Goal: Complete application form: Complete application form

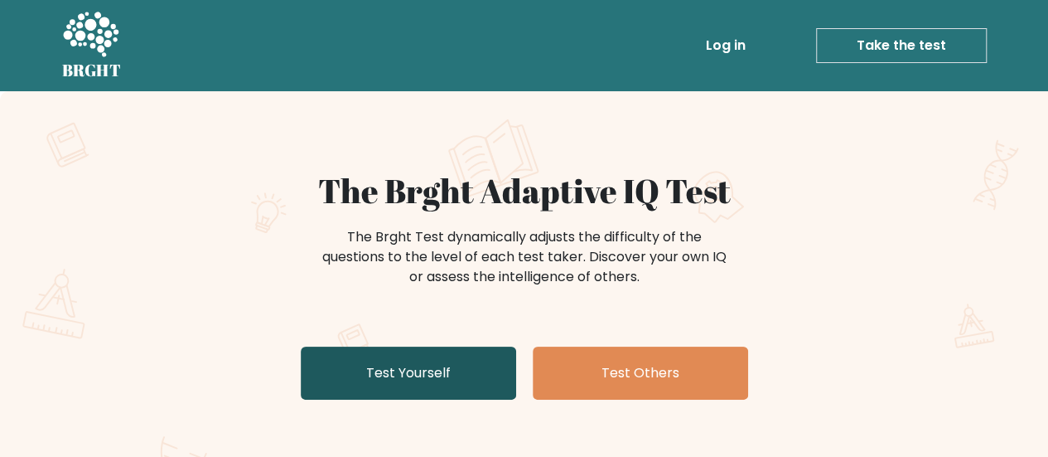
click at [333, 364] on link "Test Yourself" at bounding box center [408, 372] width 215 height 53
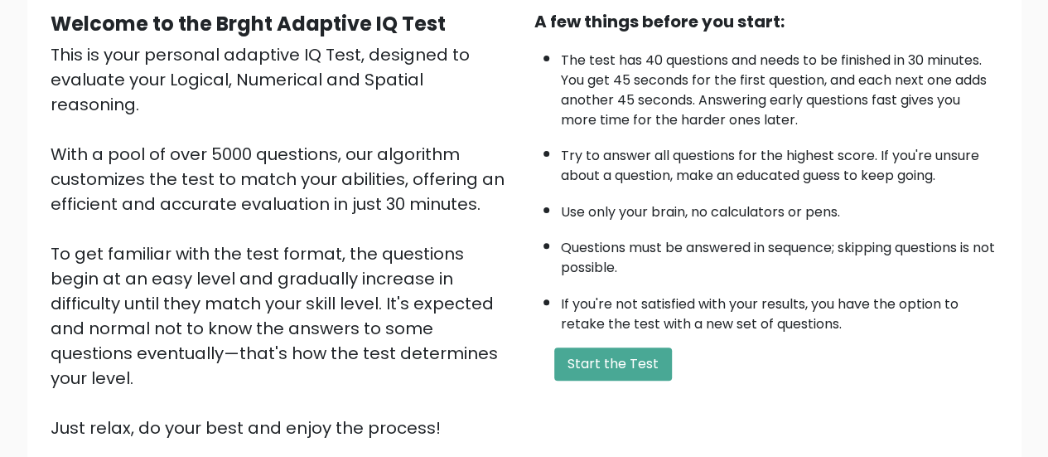
scroll to position [249, 0]
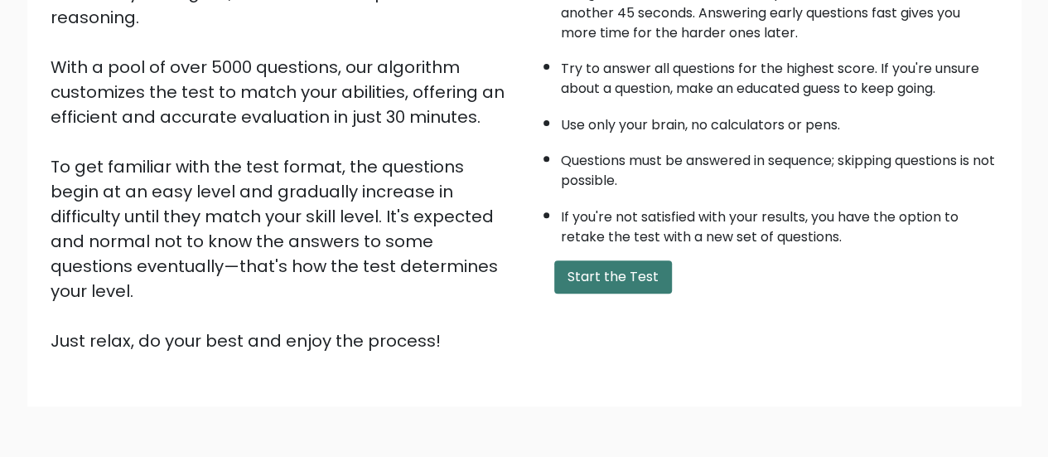
click at [572, 261] on button "Start the Test" at bounding box center [613, 276] width 118 height 33
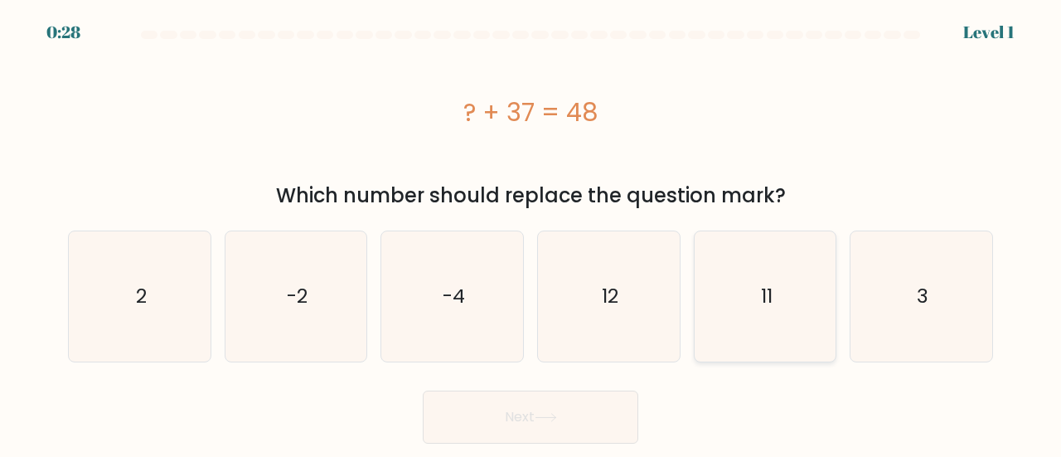
click at [737, 289] on icon "11" at bounding box center [765, 296] width 130 height 130
click at [531, 233] on input "e. 11" at bounding box center [530, 231] width 1 height 4
radio input "true"
click at [595, 432] on button "Next" at bounding box center [530, 416] width 215 height 53
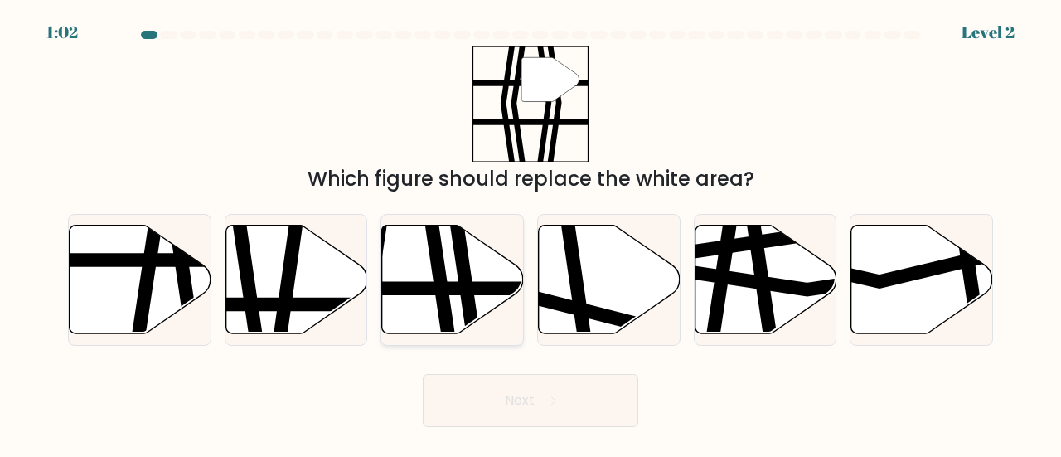
click at [447, 306] on icon at bounding box center [438, 339] width 21 height 285
click at [530, 233] on input "c." at bounding box center [530, 231] width 1 height 4
radio input "true"
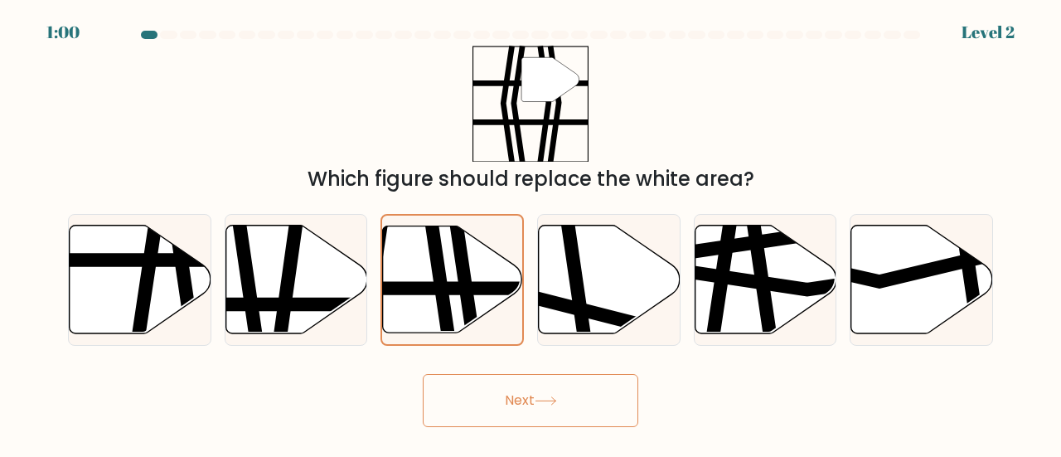
click at [515, 399] on button "Next" at bounding box center [530, 400] width 215 height 53
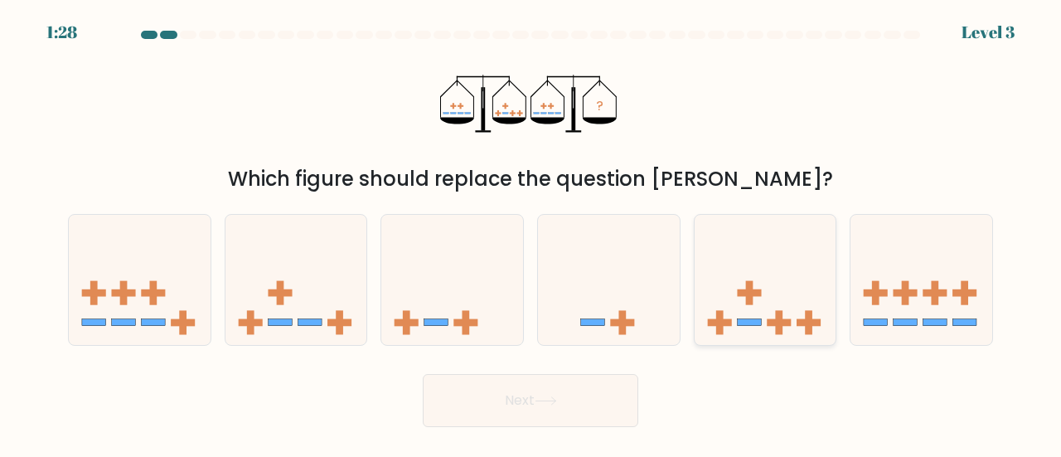
click at [791, 312] on icon at bounding box center [765, 279] width 142 height 117
click at [531, 233] on input "e." at bounding box center [530, 231] width 1 height 4
radio input "true"
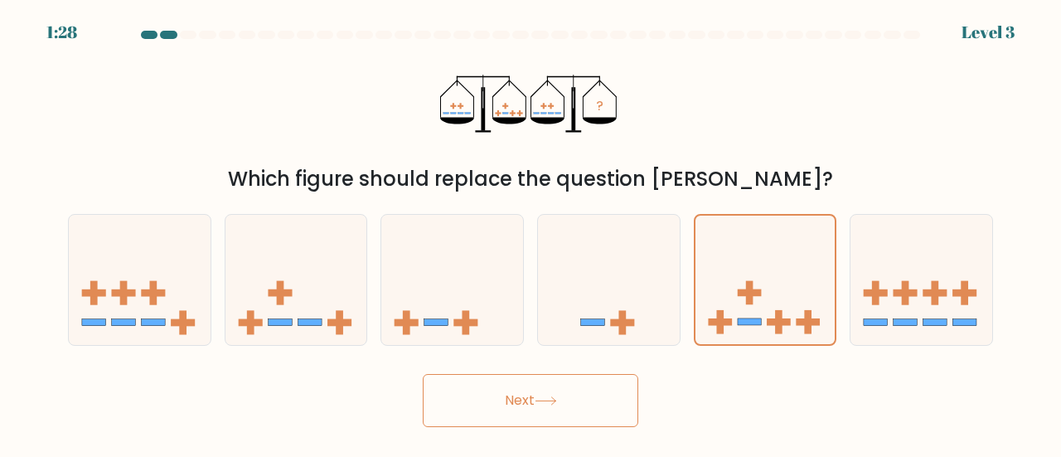
click at [602, 399] on button "Next" at bounding box center [530, 400] width 215 height 53
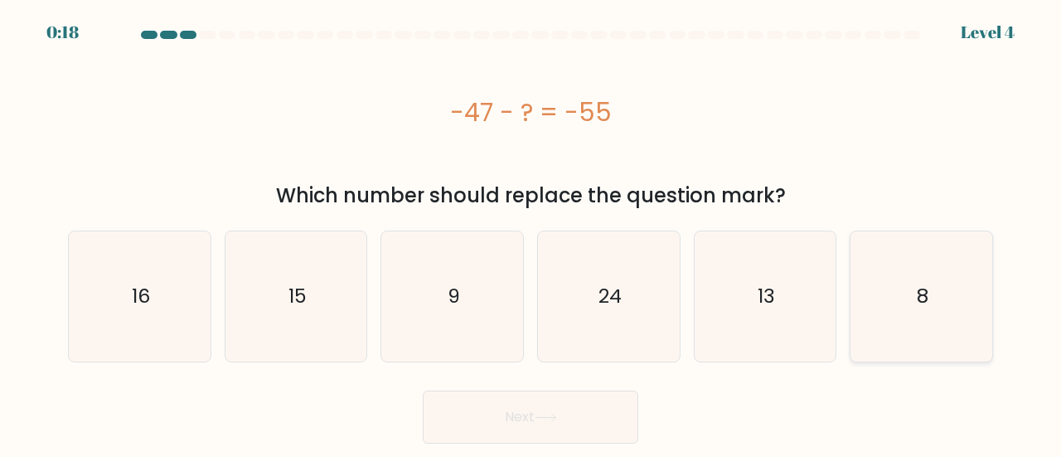
click at [898, 312] on icon "8" at bounding box center [921, 296] width 130 height 130
click at [531, 233] on input "f. 8" at bounding box center [530, 231] width 1 height 4
radio input "true"
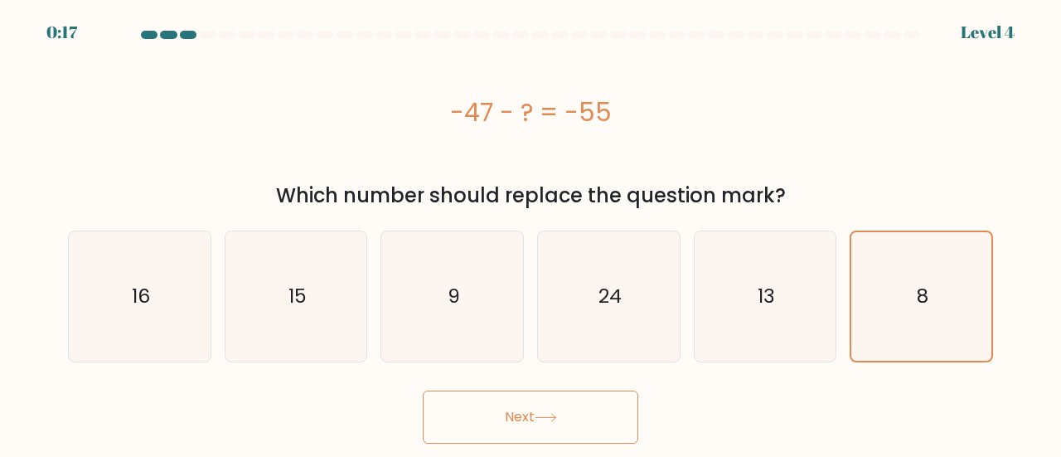
click at [596, 415] on button "Next" at bounding box center [530, 416] width 215 height 53
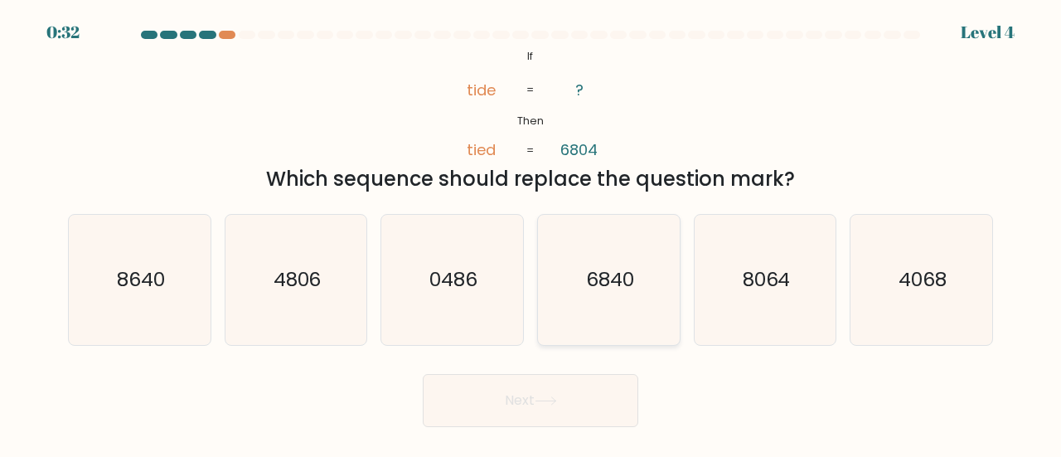
click at [607, 302] on icon "6840" at bounding box center [609, 280] width 130 height 130
click at [531, 233] on input "d. 6840" at bounding box center [530, 231] width 1 height 4
radio input "true"
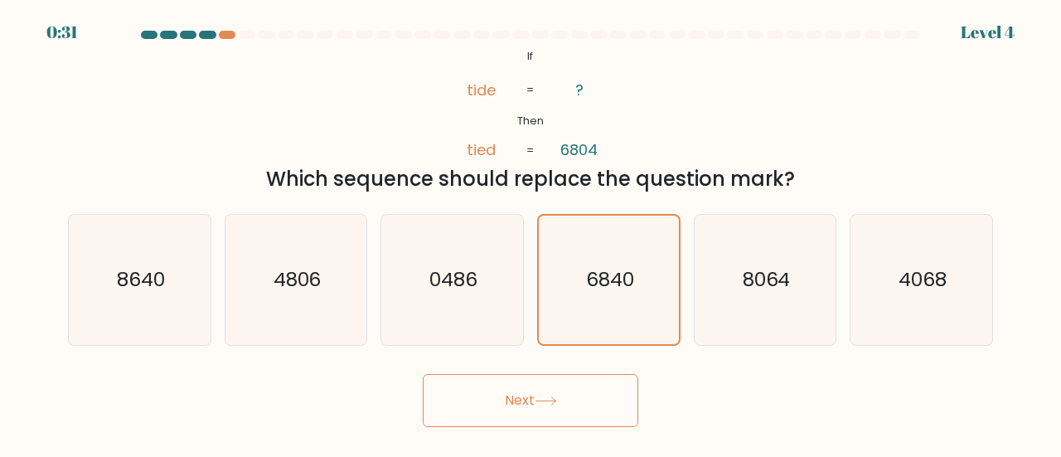
click at [582, 407] on button "Next" at bounding box center [530, 400] width 215 height 53
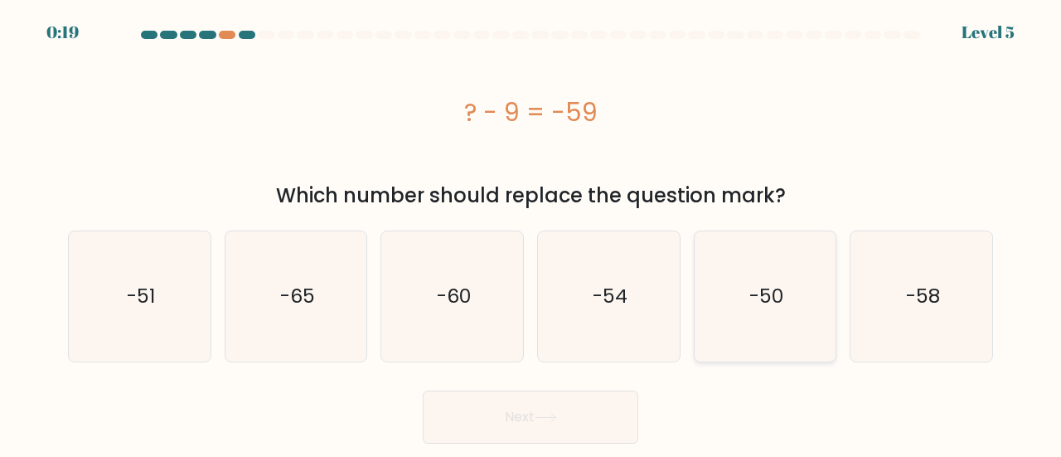
click at [740, 322] on icon "-50" at bounding box center [765, 296] width 130 height 130
click at [531, 233] on input "e. -50" at bounding box center [530, 231] width 1 height 4
radio input "true"
click at [588, 423] on button "Next" at bounding box center [530, 416] width 215 height 53
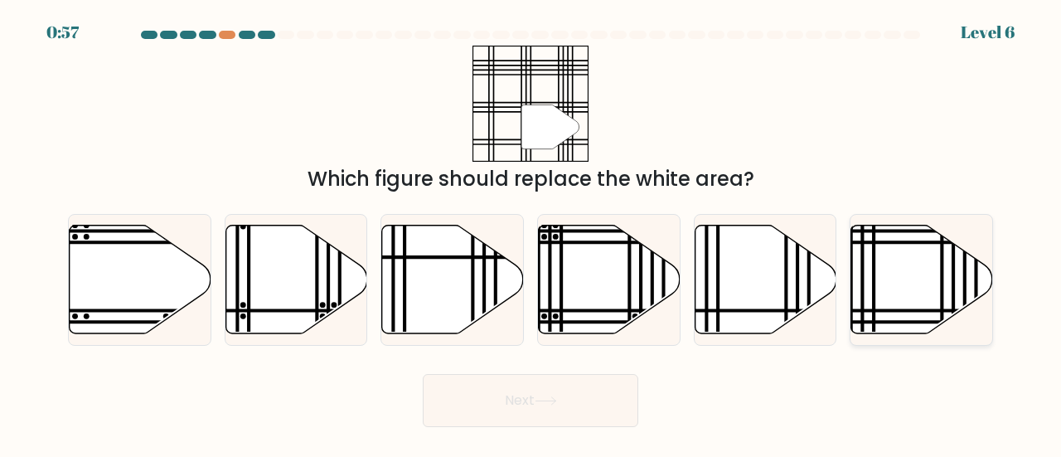
click at [886, 271] on icon at bounding box center [922, 279] width 142 height 109
click at [531, 233] on input "f." at bounding box center [530, 231] width 1 height 4
radio input "true"
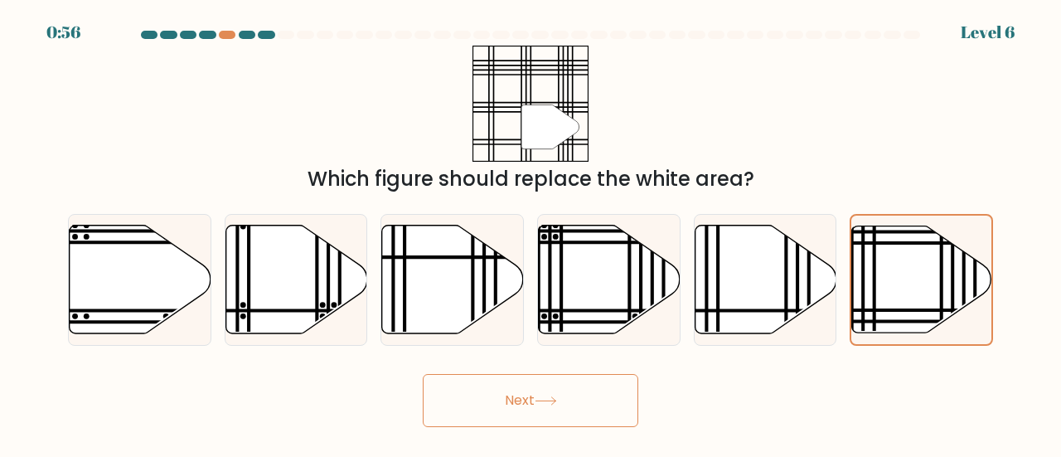
click at [554, 404] on icon at bounding box center [545, 400] width 22 height 9
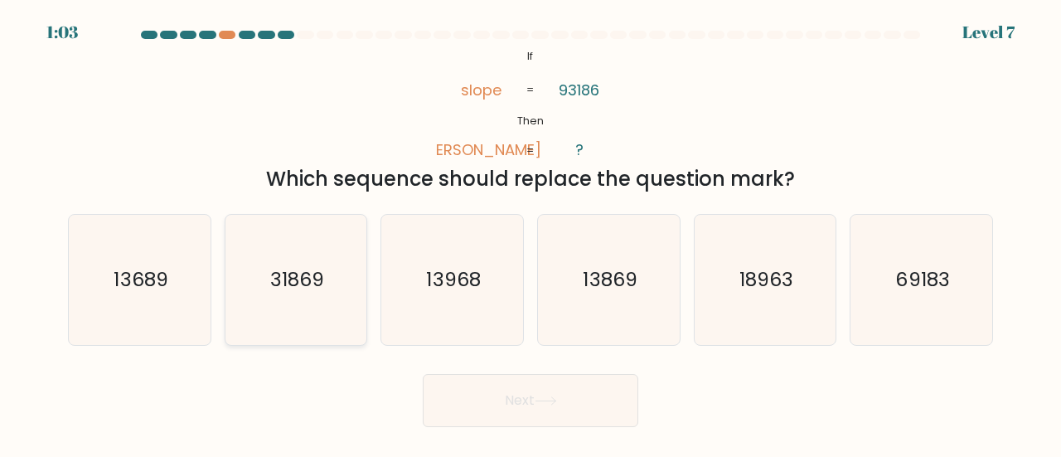
click at [337, 303] on icon "31869" at bounding box center [296, 280] width 130 height 130
click at [530, 233] on input "b. 31869" at bounding box center [530, 231] width 1 height 4
radio input "true"
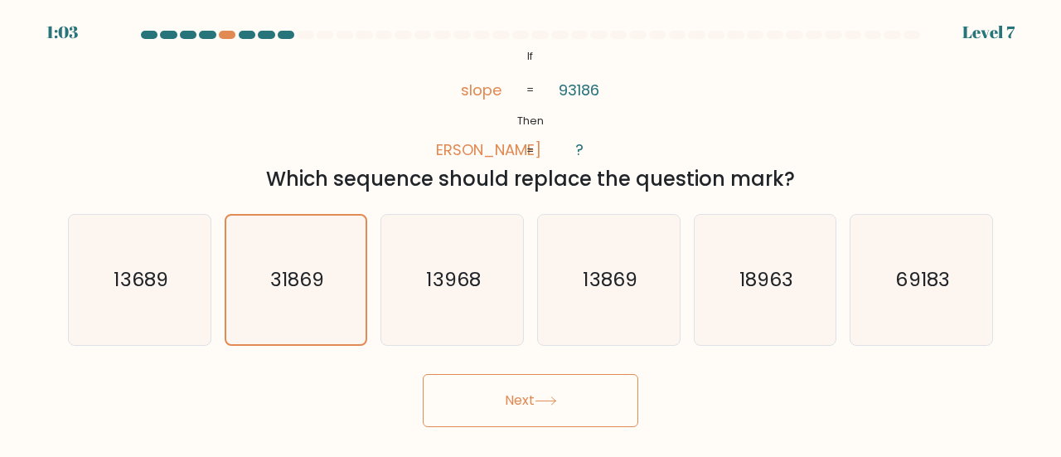
click at [479, 392] on button "Next" at bounding box center [530, 400] width 215 height 53
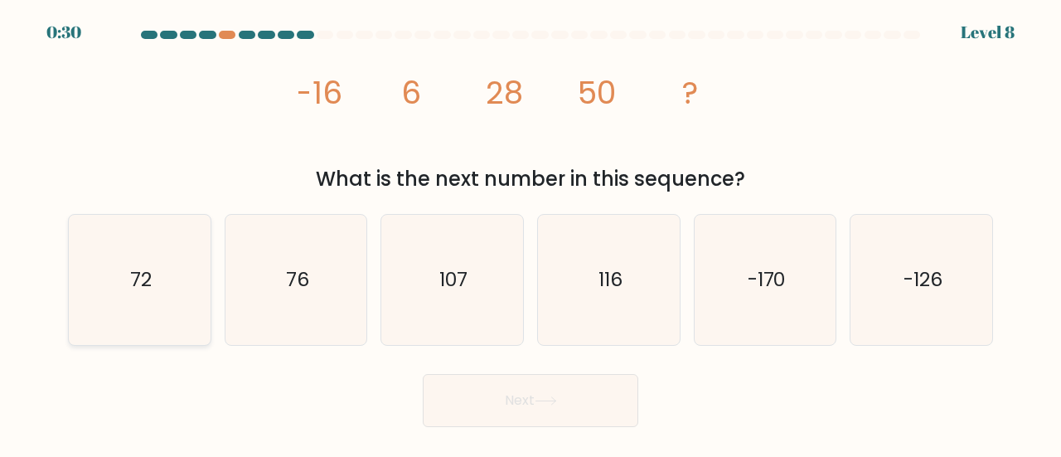
click at [172, 291] on icon "72" at bounding box center [140, 280] width 130 height 130
click at [530, 233] on input "a. 72" at bounding box center [530, 231] width 1 height 4
radio input "true"
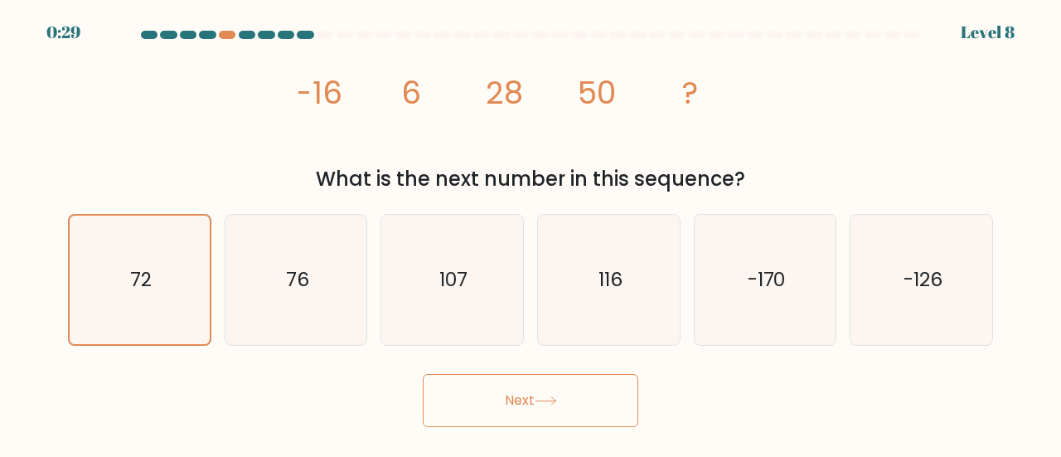
click at [457, 392] on button "Next" at bounding box center [530, 400] width 215 height 53
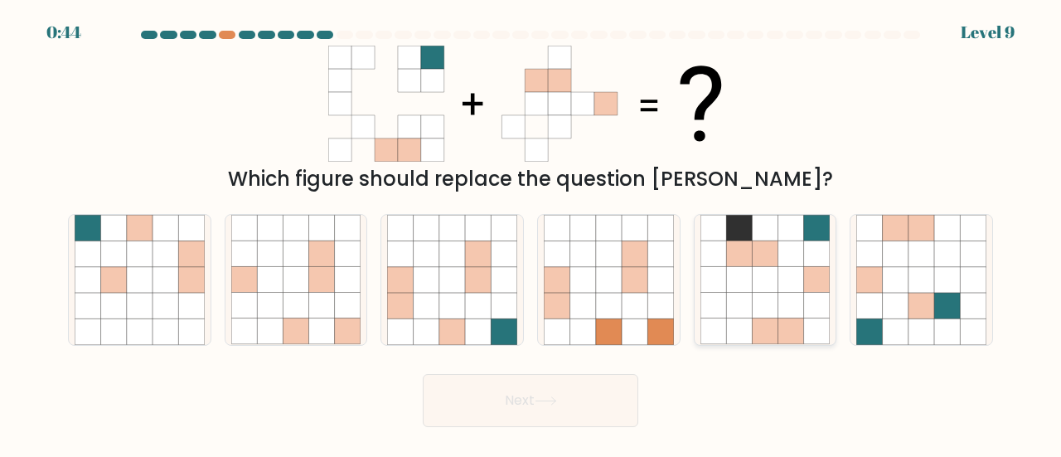
click at [752, 261] on icon at bounding box center [765, 254] width 26 height 26
click at [531, 233] on input "e." at bounding box center [530, 231] width 1 height 4
radio input "true"
click at [612, 387] on button "Next" at bounding box center [530, 400] width 215 height 53
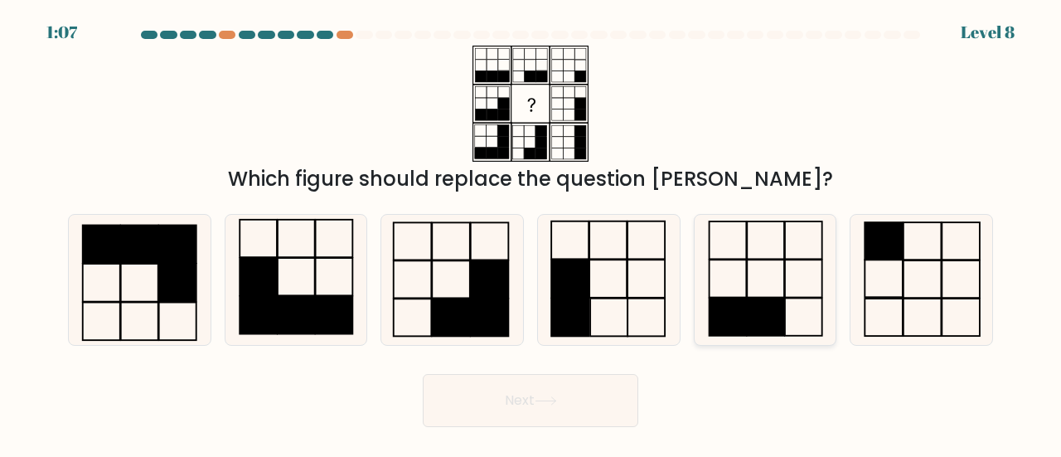
click at [737, 328] on rect at bounding box center [726, 317] width 37 height 38
click at [531, 233] on input "e." at bounding box center [530, 231] width 1 height 4
radio input "true"
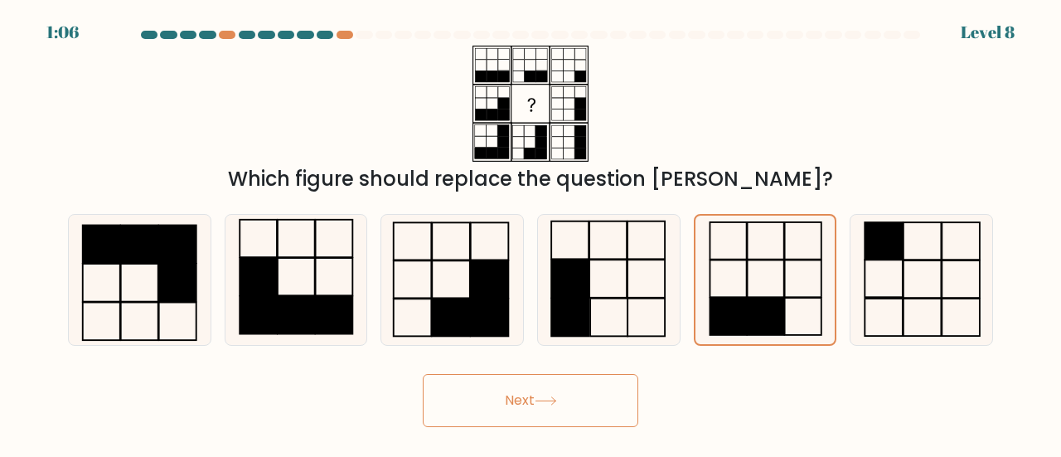
click at [595, 397] on button "Next" at bounding box center [530, 400] width 215 height 53
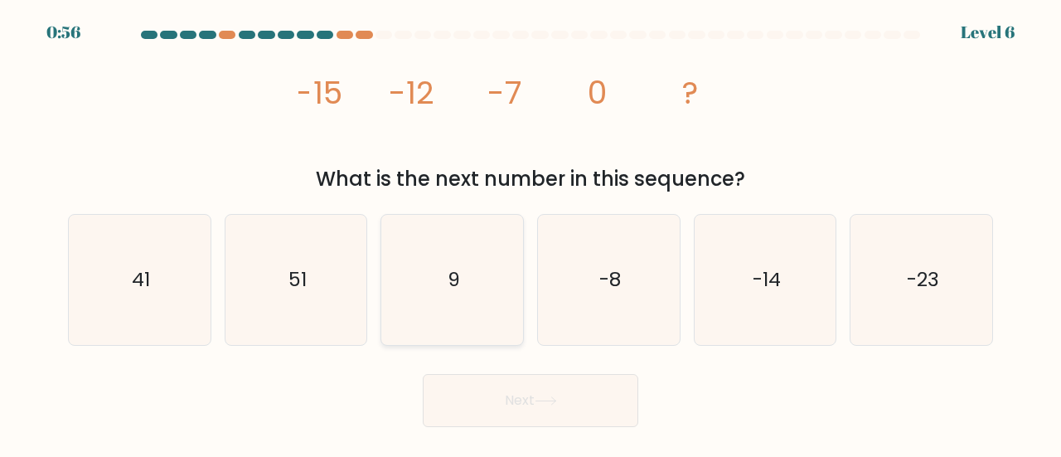
click at [487, 283] on icon "9" at bounding box center [452, 280] width 130 height 130
click at [530, 233] on input "c. 9" at bounding box center [530, 231] width 1 height 4
radio input "true"
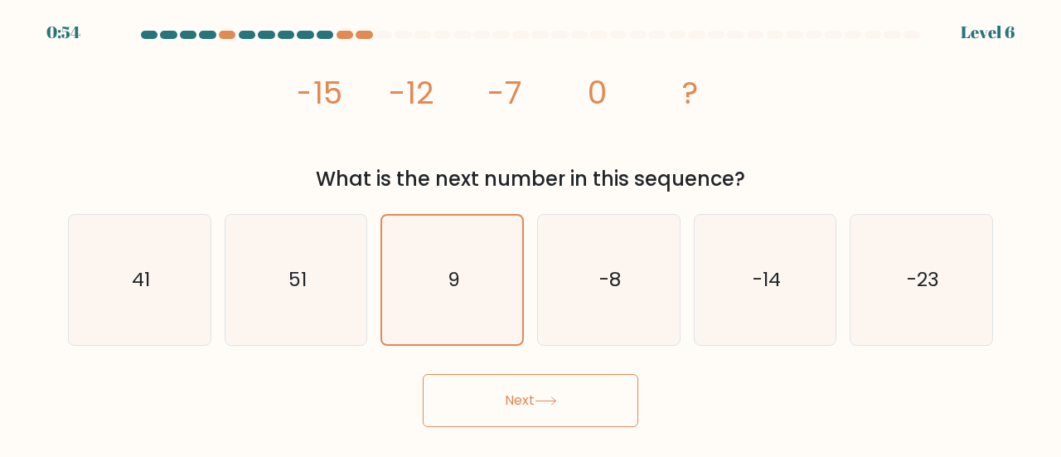
click at [532, 402] on button "Next" at bounding box center [530, 400] width 215 height 53
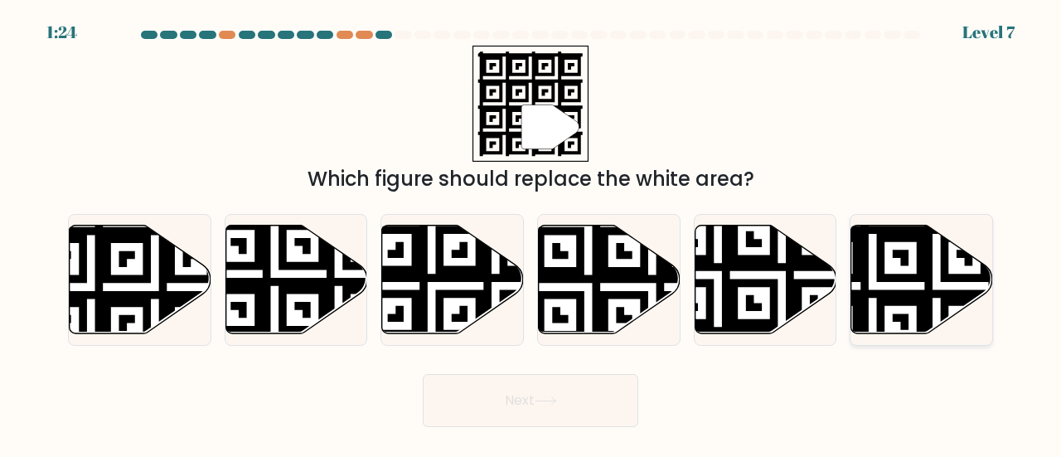
click at [903, 294] on icon at bounding box center [872, 222] width 257 height 257
click at [531, 233] on input "f." at bounding box center [530, 231] width 1 height 4
radio input "true"
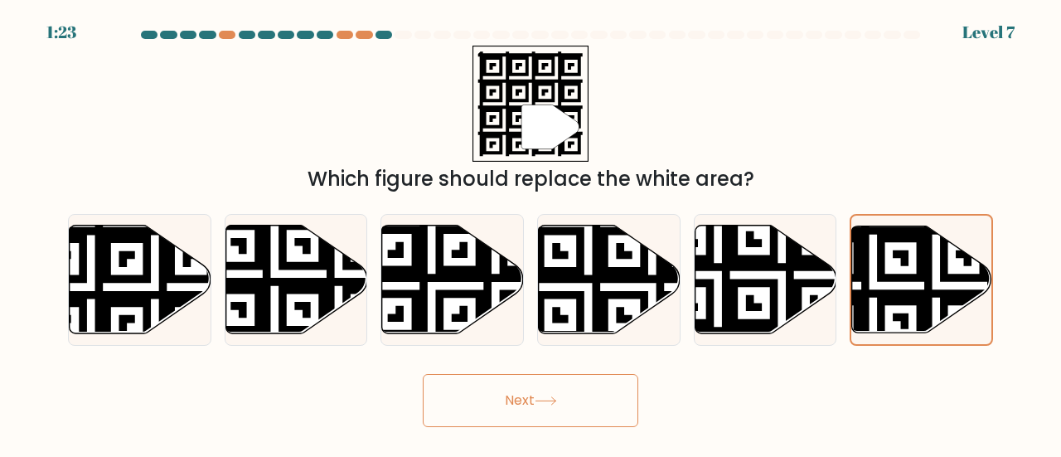
click at [601, 400] on button "Next" at bounding box center [530, 400] width 215 height 53
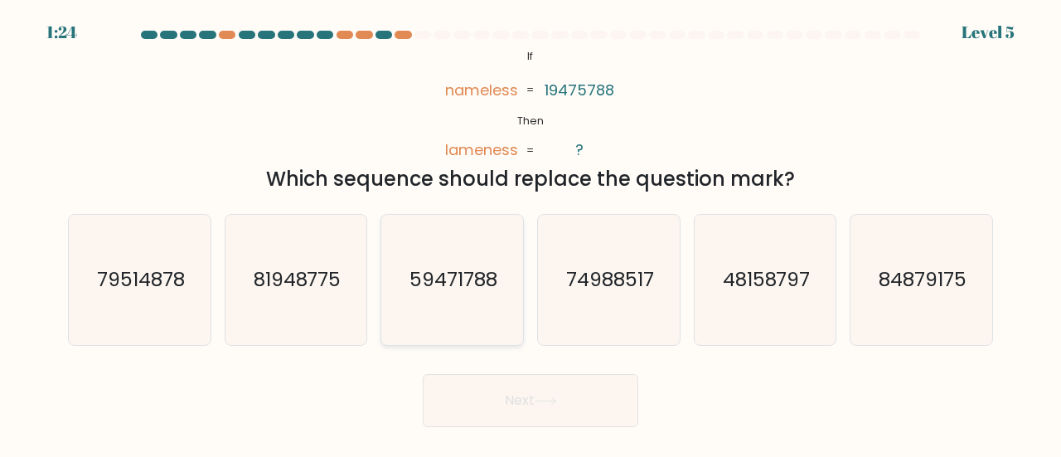
click at [432, 293] on icon "59471788" at bounding box center [452, 280] width 130 height 130
click at [530, 233] on input "c. 59471788" at bounding box center [530, 231] width 1 height 4
radio input "true"
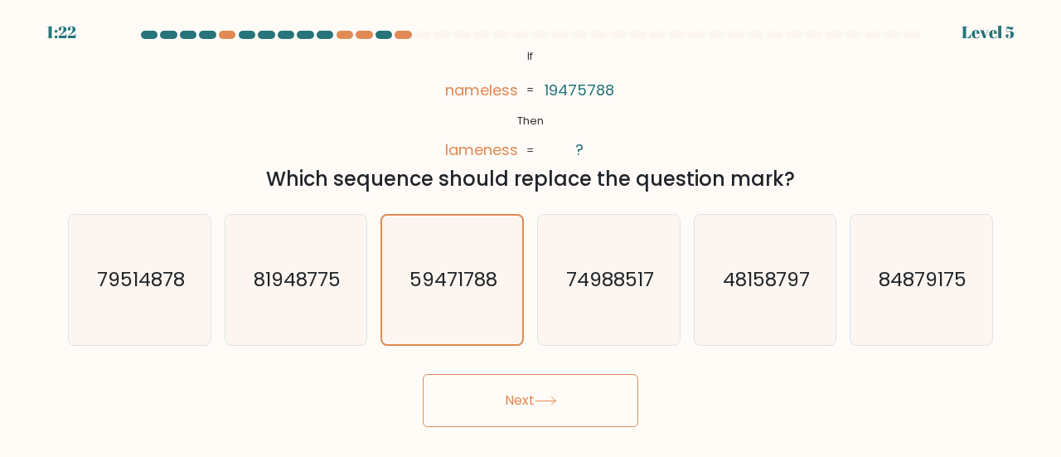
click at [504, 409] on button "Next" at bounding box center [530, 400] width 215 height 53
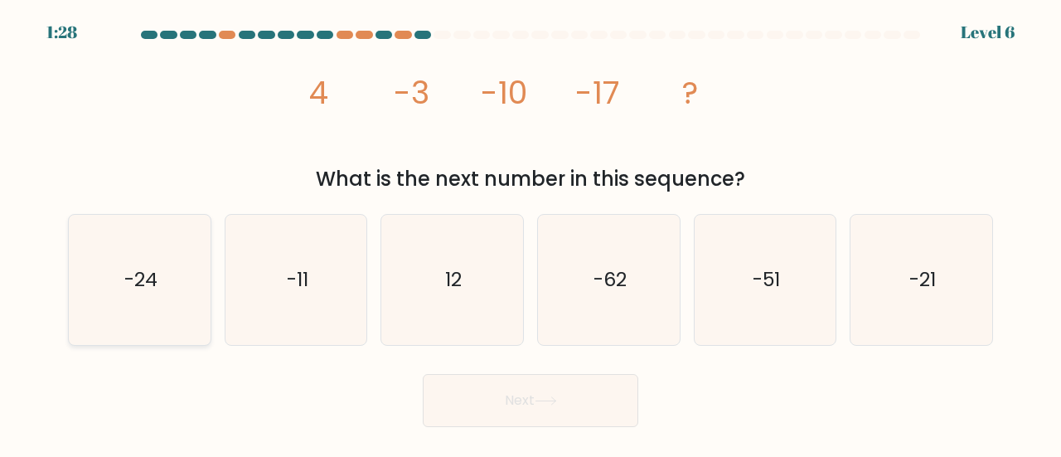
click at [168, 271] on icon "-24" at bounding box center [140, 280] width 130 height 130
click at [530, 233] on input "a. -24" at bounding box center [530, 231] width 1 height 4
radio input "true"
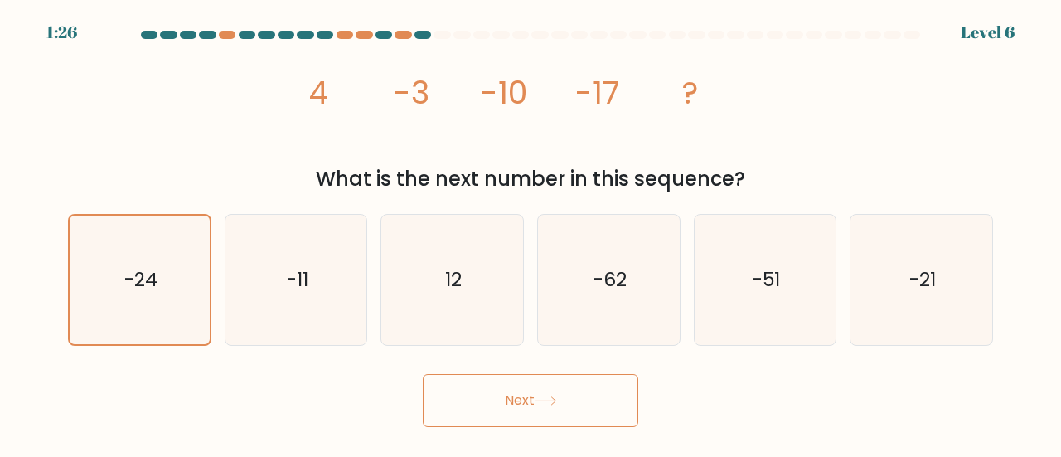
click at [454, 380] on button "Next" at bounding box center [530, 400] width 215 height 53
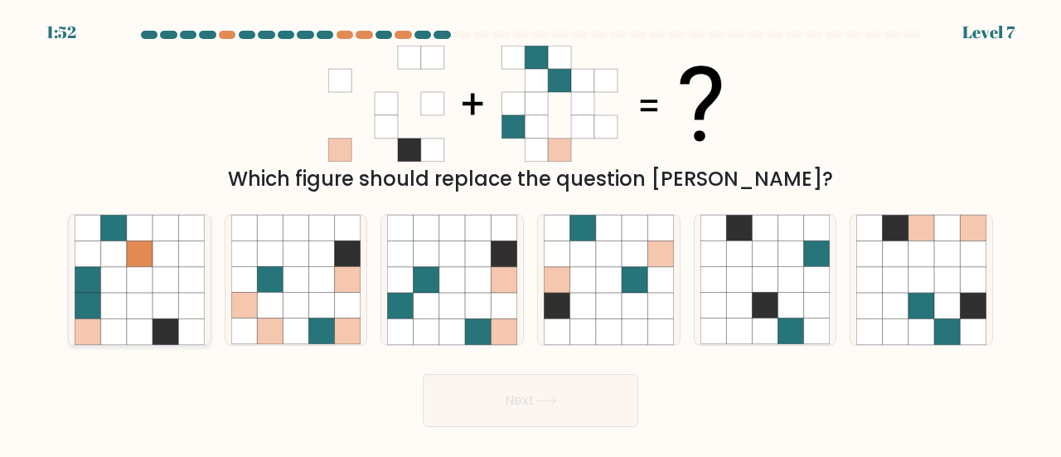
click at [189, 278] on icon at bounding box center [191, 280] width 26 height 26
click at [530, 233] on input "a." at bounding box center [530, 231] width 1 height 4
radio input "true"
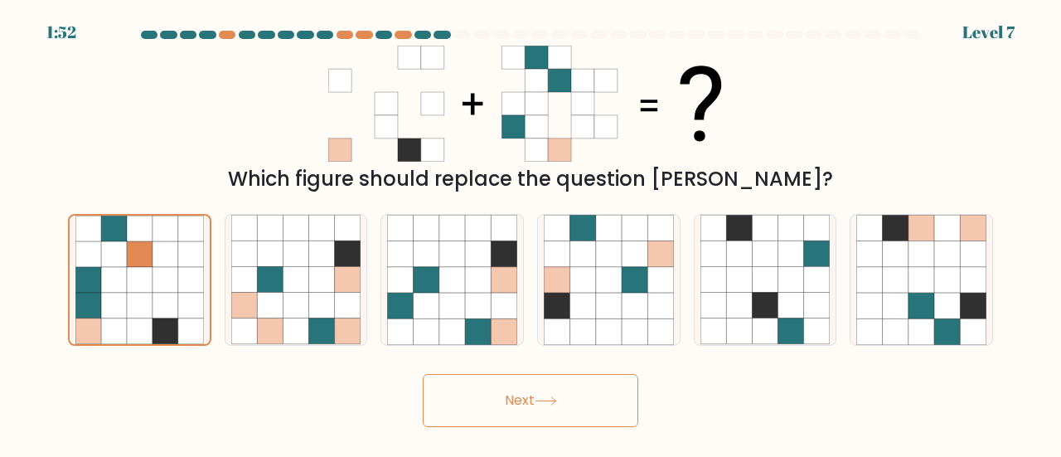
click at [436, 400] on button "Next" at bounding box center [530, 400] width 215 height 53
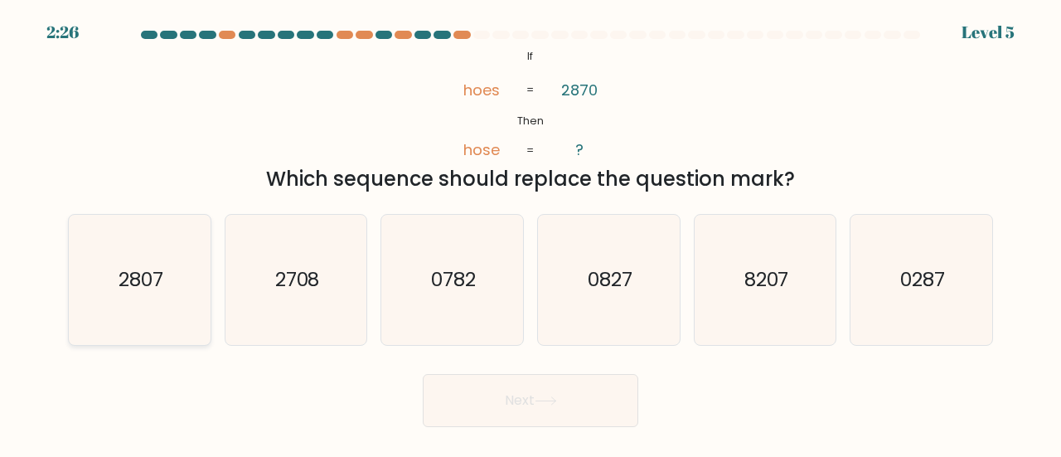
click at [192, 281] on icon "2807" at bounding box center [140, 280] width 130 height 130
click at [530, 233] on input "a. 2807" at bounding box center [530, 231] width 1 height 4
radio input "true"
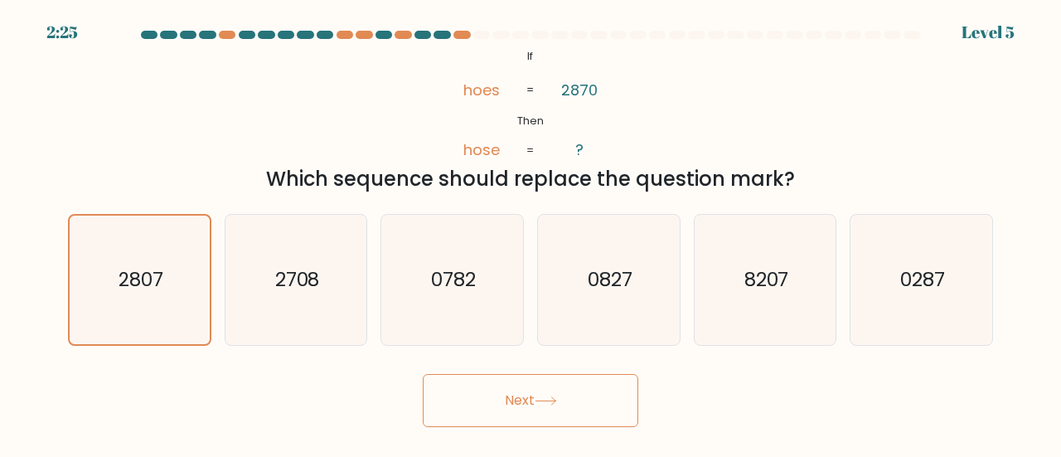
click at [482, 385] on button "Next" at bounding box center [530, 400] width 215 height 53
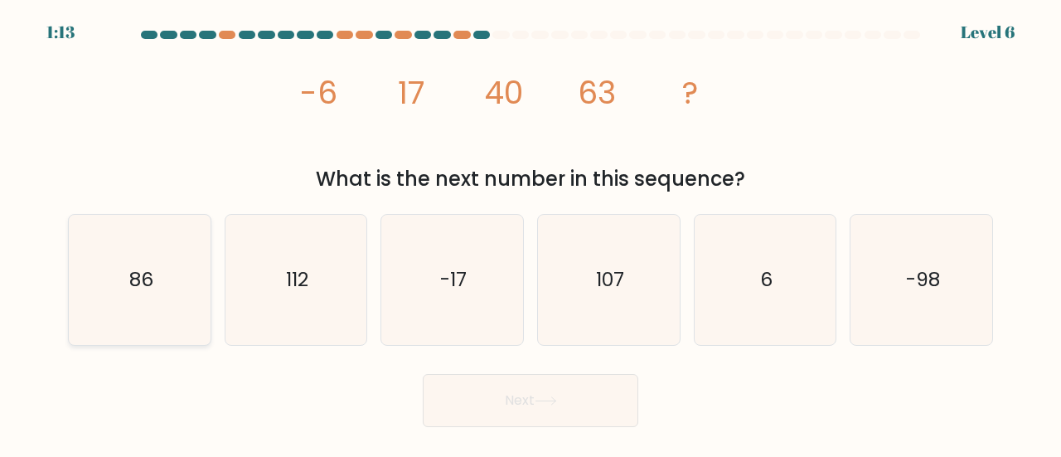
click at [109, 246] on icon "86" at bounding box center [140, 280] width 130 height 130
click at [530, 233] on input "a. 86" at bounding box center [530, 231] width 1 height 4
radio input "true"
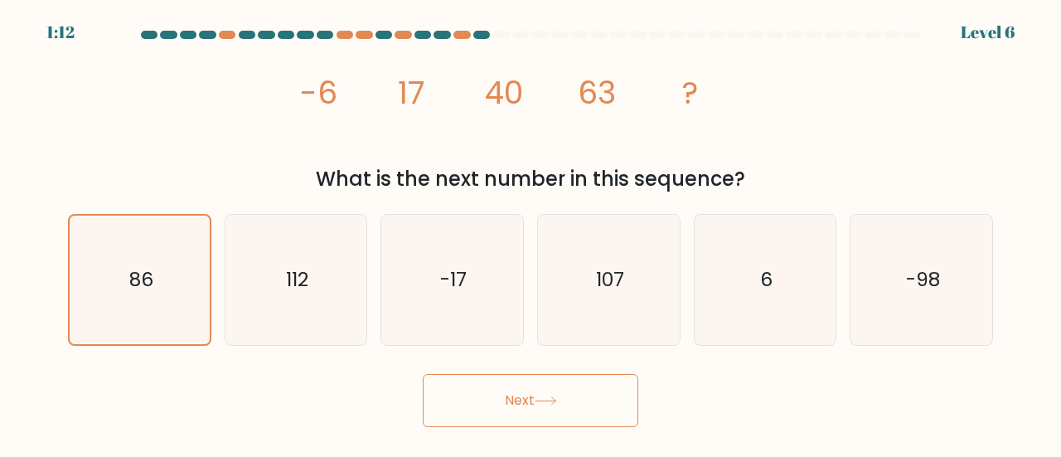
click at [442, 386] on button "Next" at bounding box center [530, 400] width 215 height 53
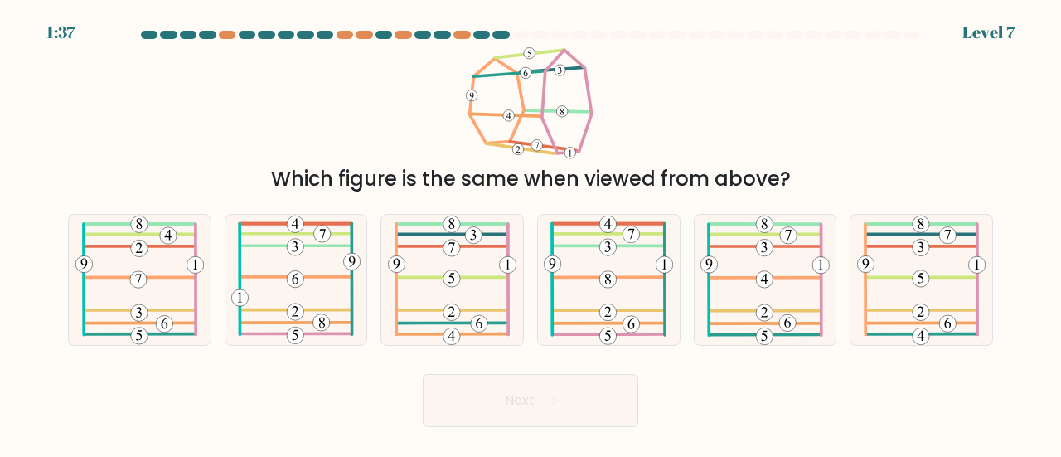
click at [472, 110] on icon at bounding box center [530, 104] width 130 height 116
click at [473, 264] on icon at bounding box center [452, 280] width 128 height 130
click at [530, 233] on input "c." at bounding box center [530, 231] width 1 height 4
radio input "true"
click at [530, 401] on button "Next" at bounding box center [530, 400] width 215 height 53
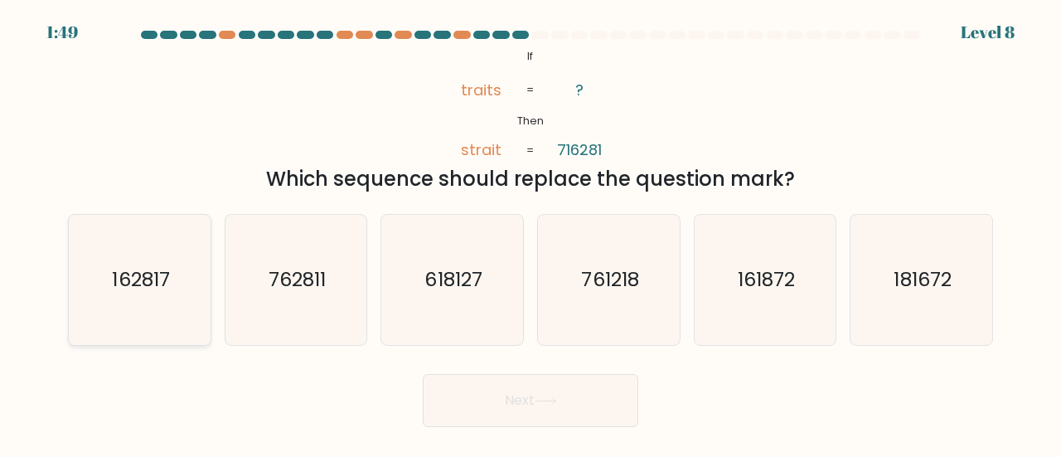
click at [171, 278] on icon "162817" at bounding box center [140, 280] width 130 height 130
click at [530, 233] on input "a. 162817" at bounding box center [530, 231] width 1 height 4
radio input "true"
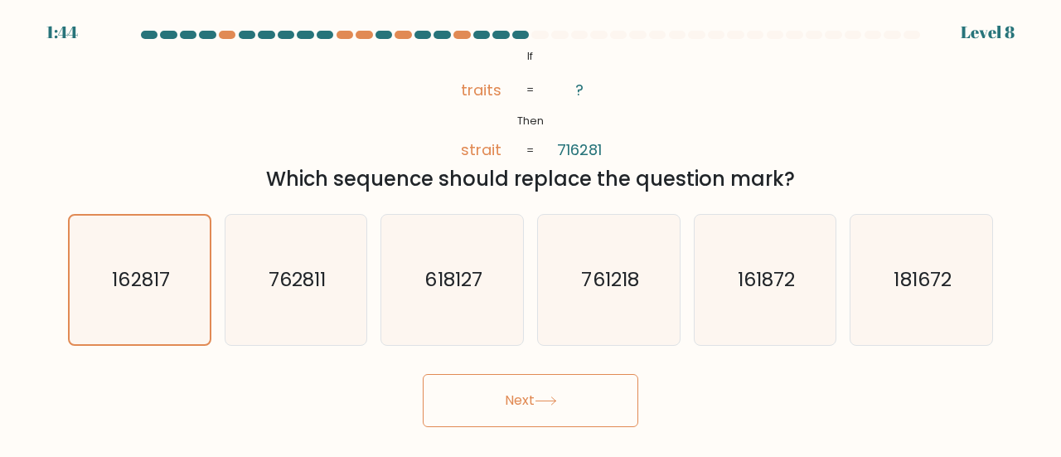
click at [492, 387] on button "Next" at bounding box center [530, 400] width 215 height 53
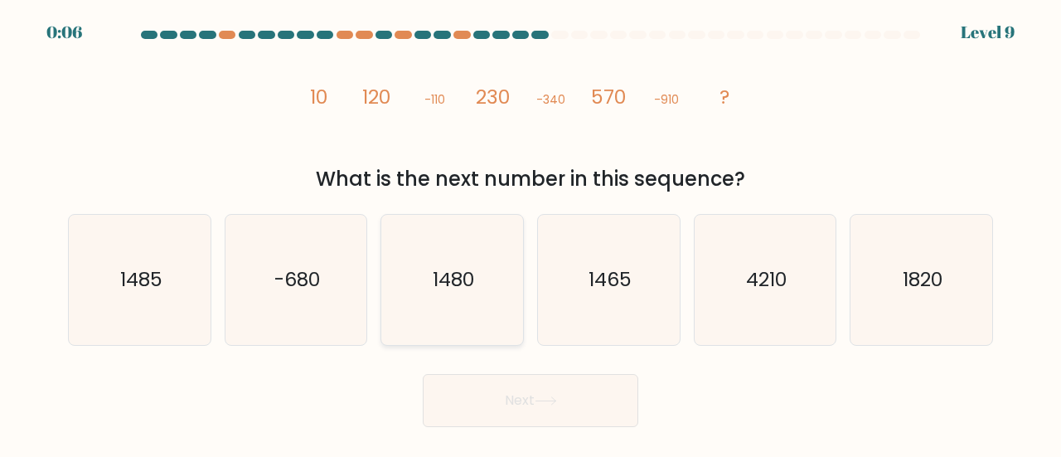
click at [489, 290] on icon "1480" at bounding box center [452, 280] width 130 height 130
click at [530, 233] on input "c. 1480" at bounding box center [530, 231] width 1 height 4
radio input "true"
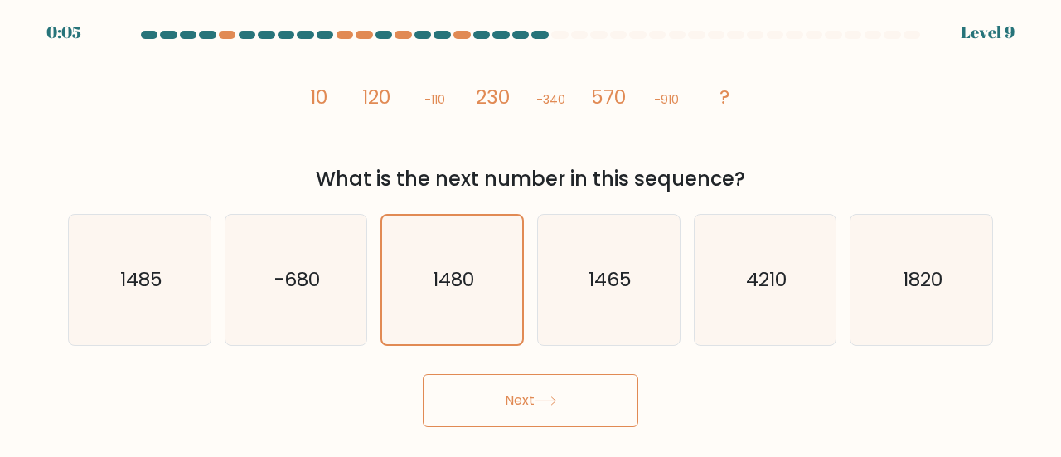
click at [525, 416] on button "Next" at bounding box center [530, 400] width 215 height 53
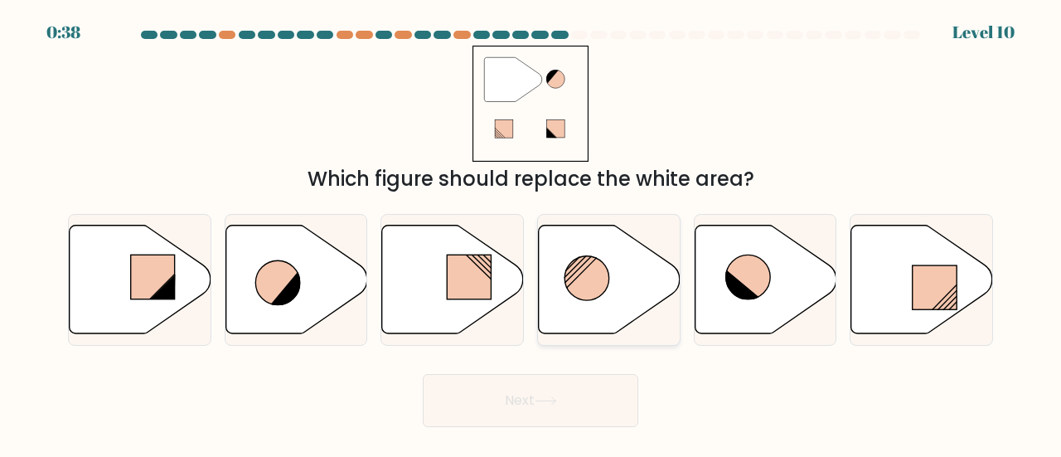
click at [587, 300] on circle at bounding box center [586, 278] width 45 height 45
click at [531, 233] on input "d." at bounding box center [530, 231] width 1 height 4
radio input "true"
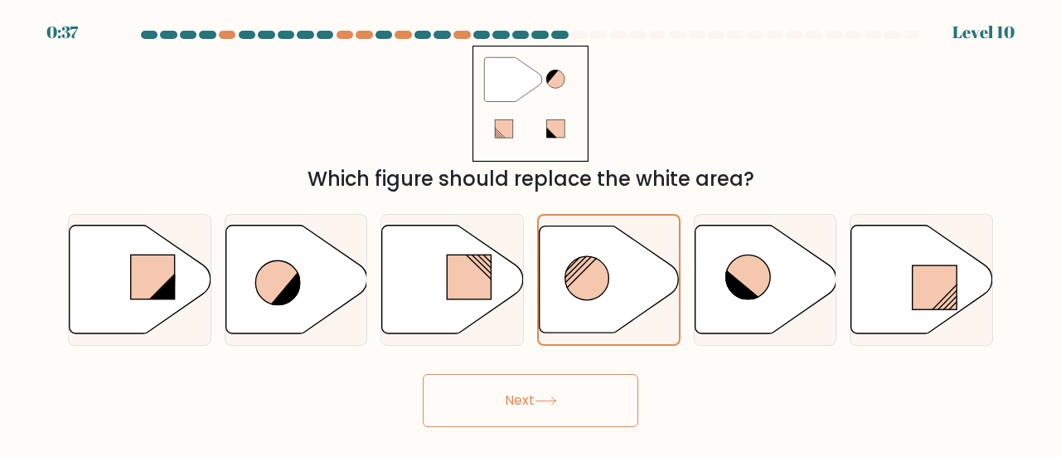
click at [557, 396] on icon at bounding box center [545, 400] width 22 height 9
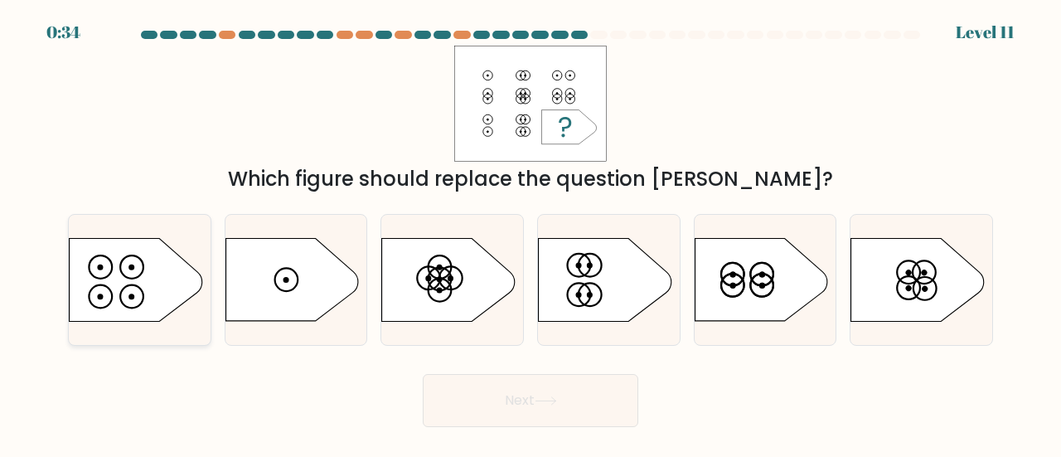
click at [121, 278] on icon at bounding box center [136, 280] width 133 height 83
click at [530, 233] on input "a." at bounding box center [530, 231] width 1 height 4
radio input "true"
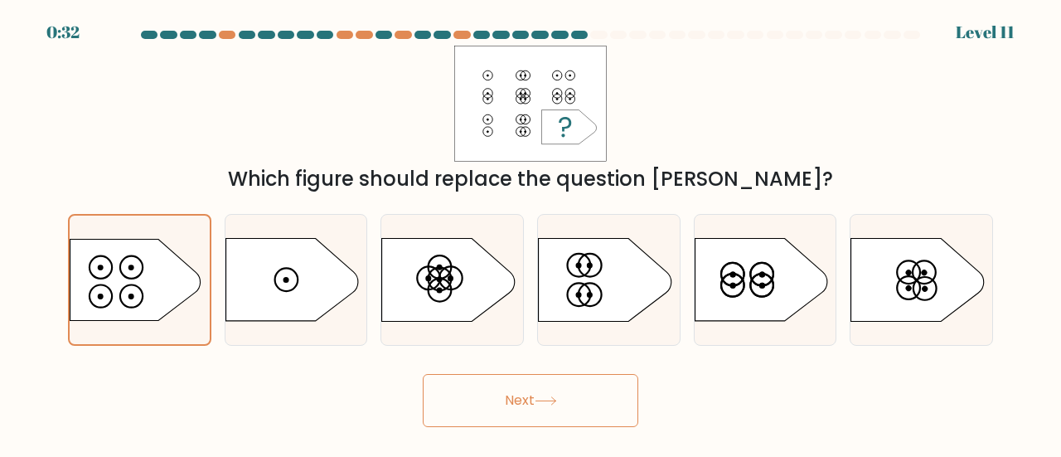
click at [540, 395] on button "Next" at bounding box center [530, 400] width 215 height 53
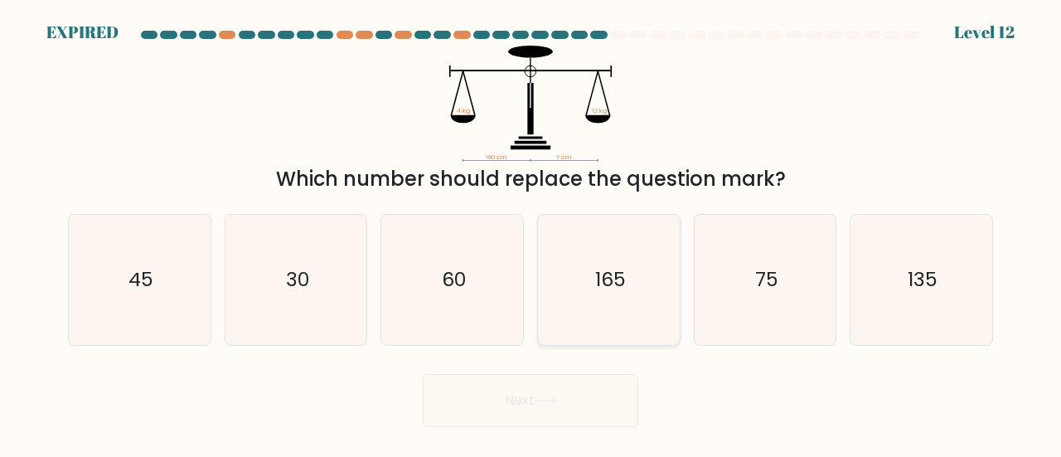
click at [618, 289] on text "165" at bounding box center [609, 278] width 31 height 27
click at [531, 233] on input "d. 165" at bounding box center [530, 231] width 1 height 4
radio input "true"
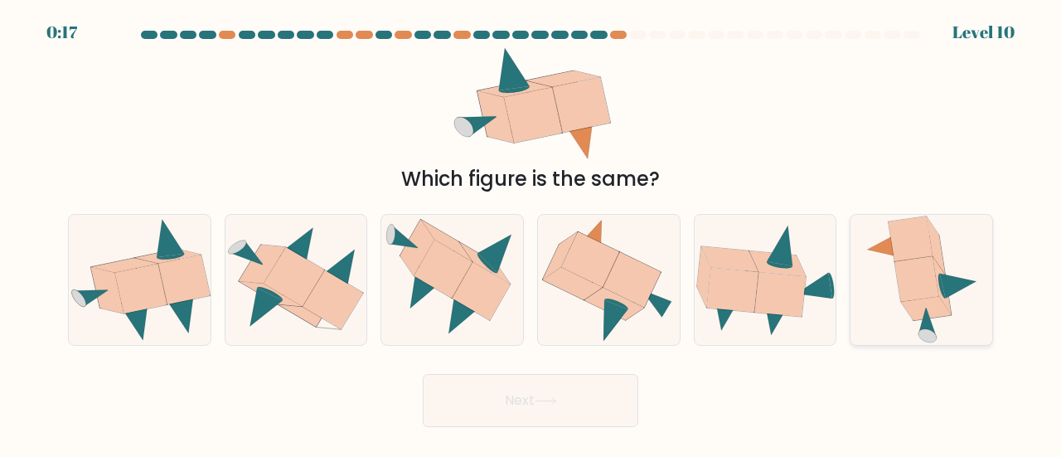
click at [932, 268] on icon at bounding box center [916, 278] width 44 height 45
click at [531, 233] on input "f." at bounding box center [530, 231] width 1 height 4
radio input "true"
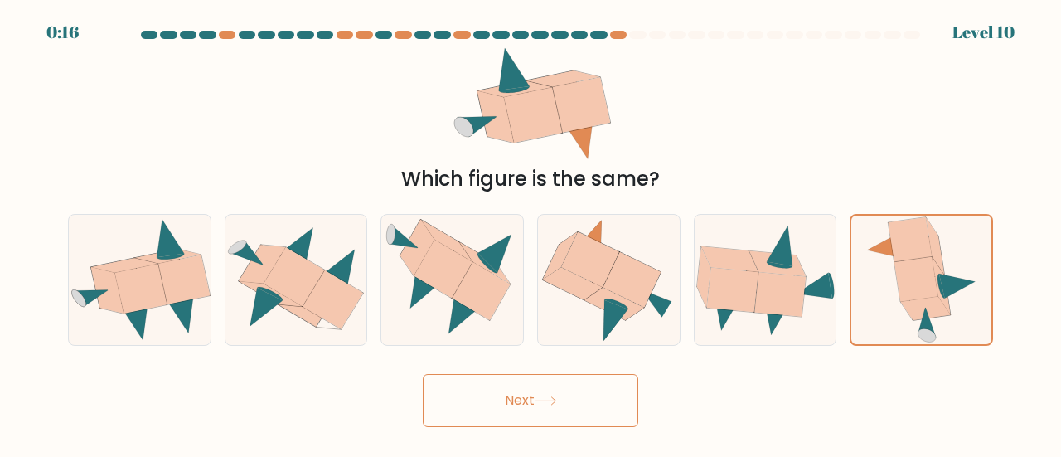
click at [588, 402] on button "Next" at bounding box center [530, 400] width 215 height 53
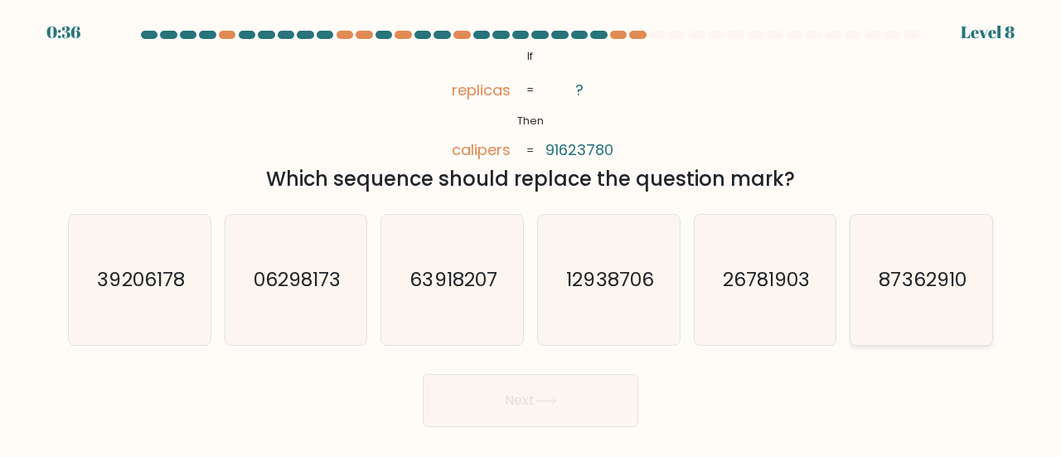
click at [892, 281] on text "87362910" at bounding box center [922, 278] width 87 height 27
click at [531, 233] on input "f. 87362910" at bounding box center [530, 231] width 1 height 4
radio input "true"
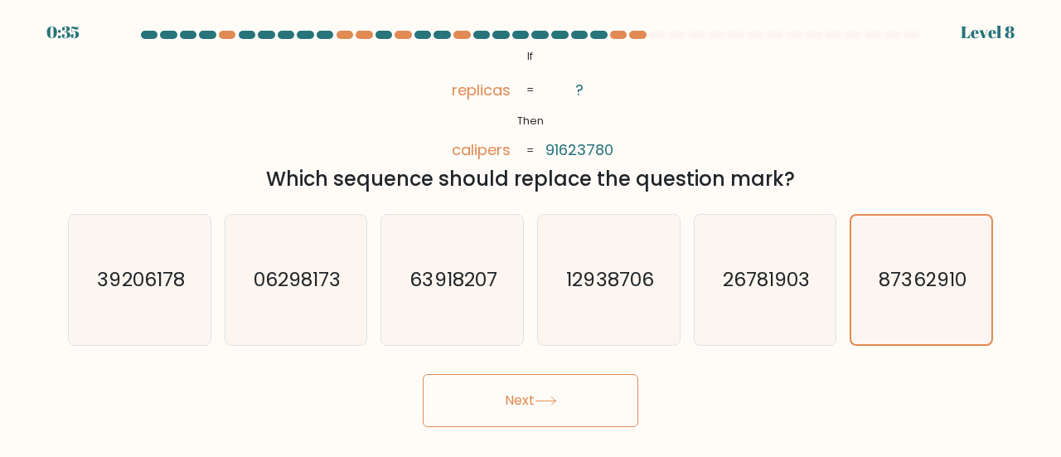
click at [583, 396] on button "Next" at bounding box center [530, 400] width 215 height 53
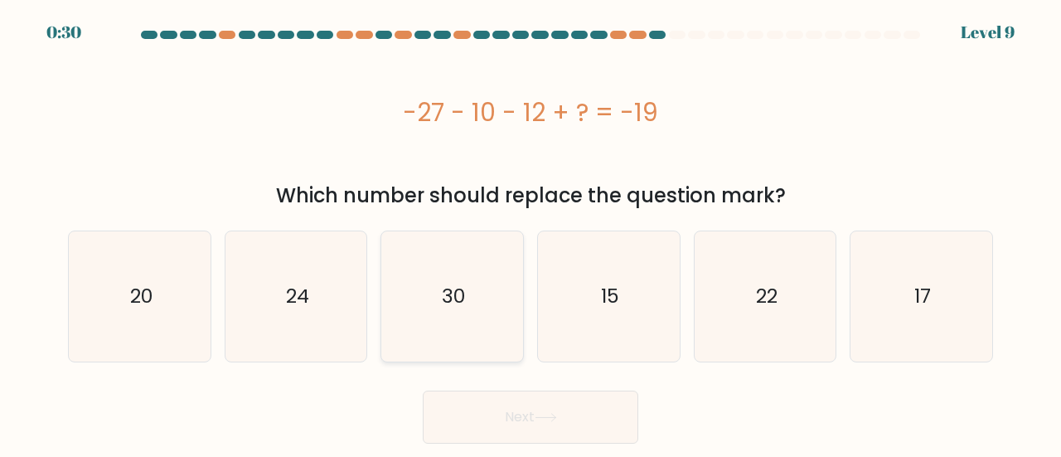
click at [476, 326] on icon "30" at bounding box center [452, 296] width 130 height 130
click at [530, 233] on input "c. 30" at bounding box center [530, 231] width 1 height 4
radio input "true"
click at [502, 428] on button "Next" at bounding box center [530, 416] width 215 height 53
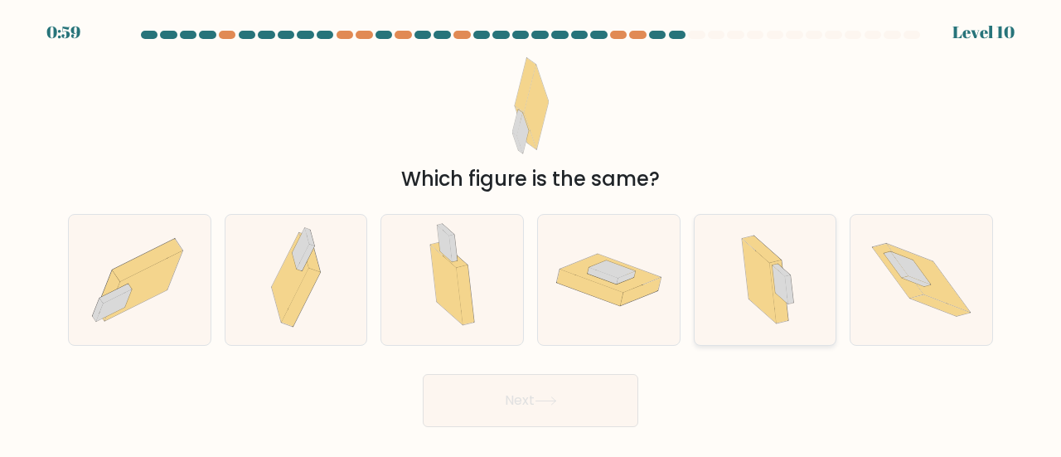
click at [792, 326] on icon at bounding box center [765, 280] width 78 height 130
click at [531, 233] on input "e." at bounding box center [530, 231] width 1 height 4
radio input "true"
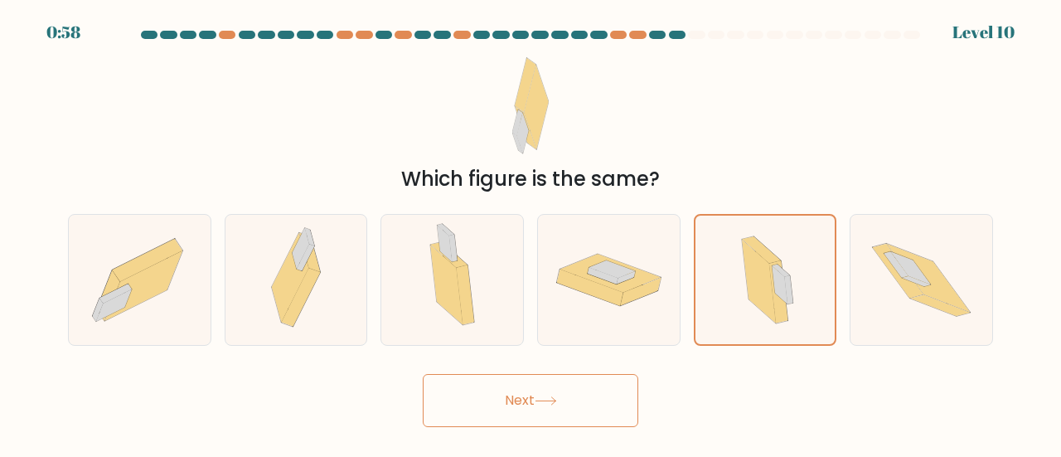
click at [626, 400] on button "Next" at bounding box center [530, 400] width 215 height 53
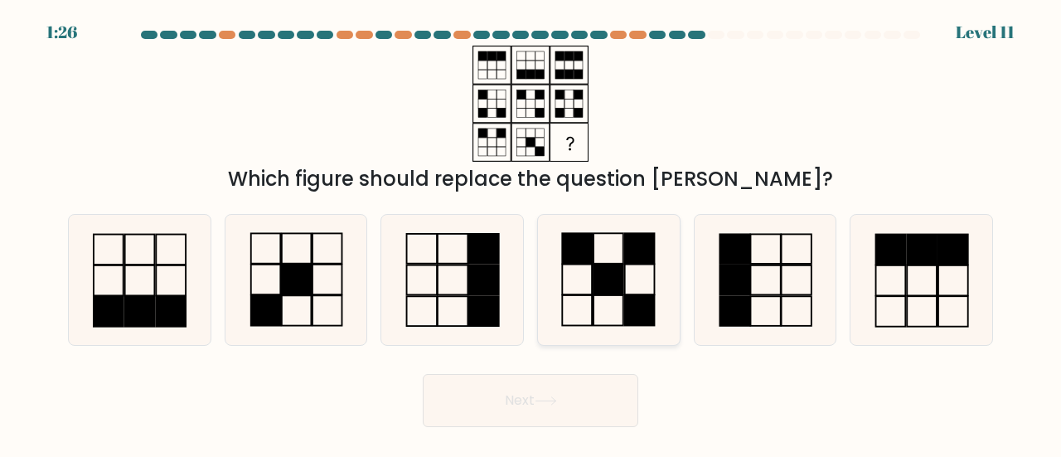
click at [632, 273] on icon at bounding box center [609, 280] width 130 height 130
click at [531, 233] on input "d." at bounding box center [530, 231] width 1 height 4
radio input "true"
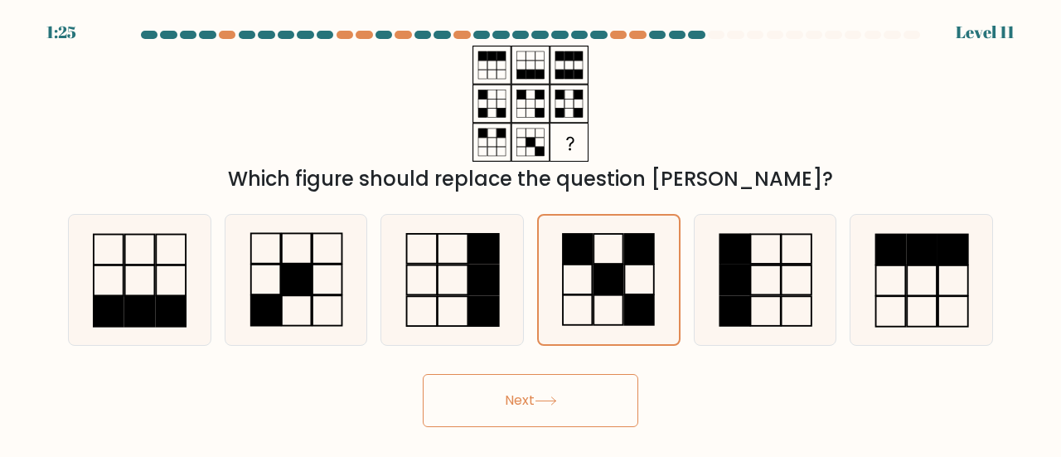
click at [594, 399] on button "Next" at bounding box center [530, 400] width 215 height 53
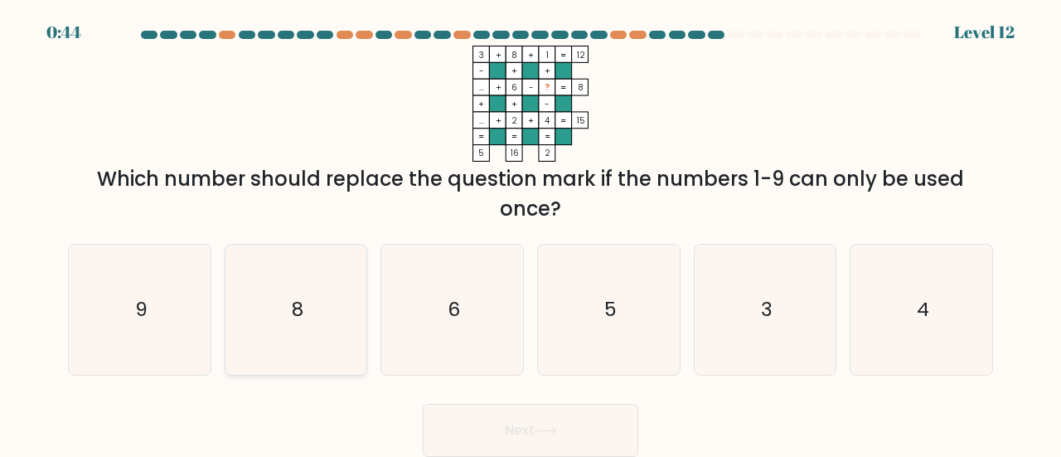
click at [273, 285] on icon "8" at bounding box center [296, 309] width 130 height 130
click at [530, 233] on input "b. 8" at bounding box center [530, 231] width 1 height 4
radio input "true"
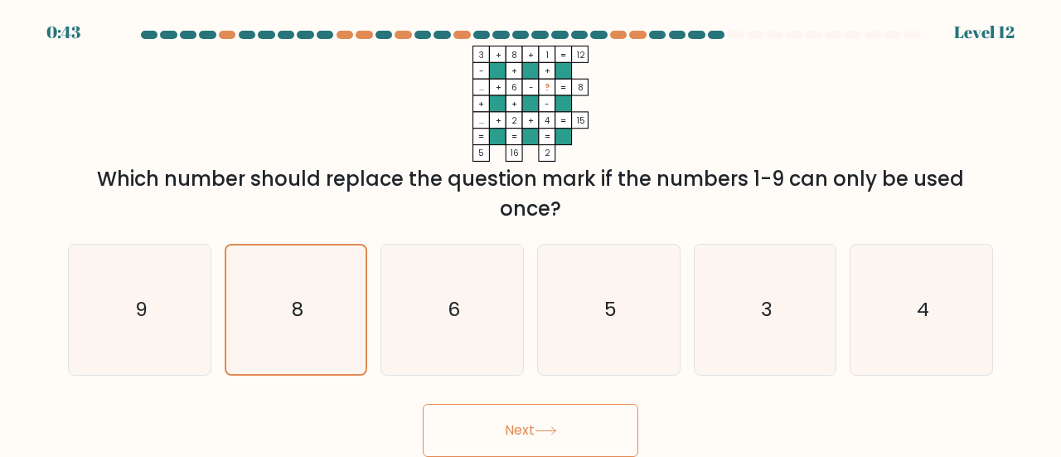
click at [474, 430] on button "Next" at bounding box center [530, 430] width 215 height 53
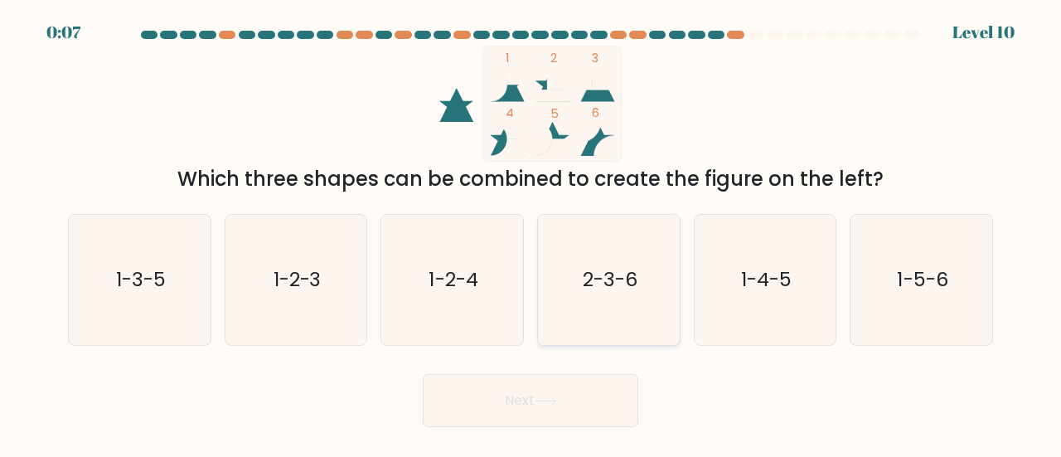
click at [651, 264] on icon "2-3-6" at bounding box center [609, 280] width 130 height 130
click at [531, 233] on input "d. 2-3-6" at bounding box center [530, 231] width 1 height 4
radio input "true"
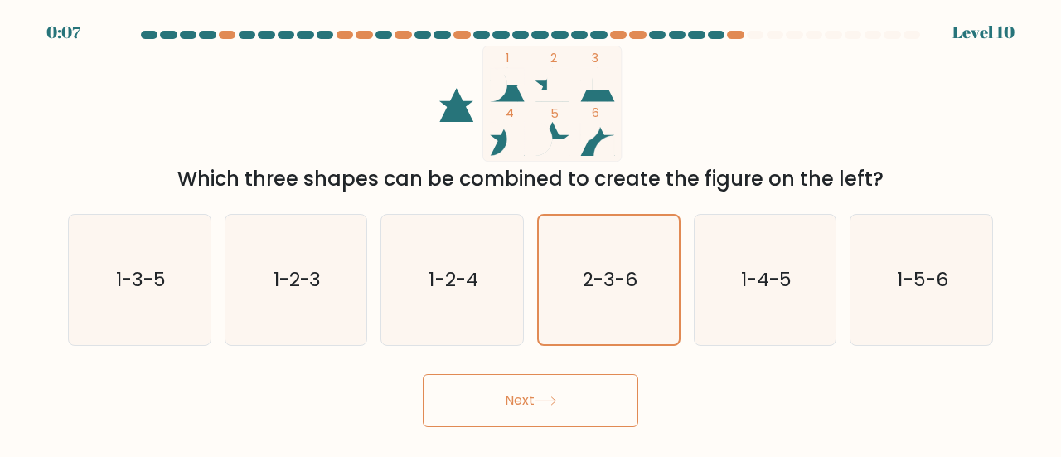
click at [578, 404] on button "Next" at bounding box center [530, 400] width 215 height 53
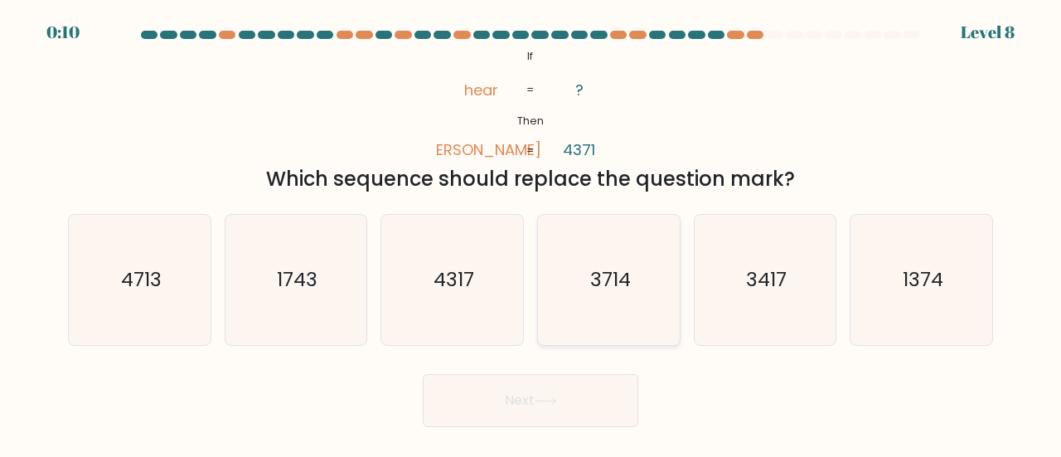
click at [625, 298] on icon "3714" at bounding box center [609, 280] width 130 height 130
click at [531, 233] on input "d. 3714" at bounding box center [530, 231] width 1 height 4
radio input "true"
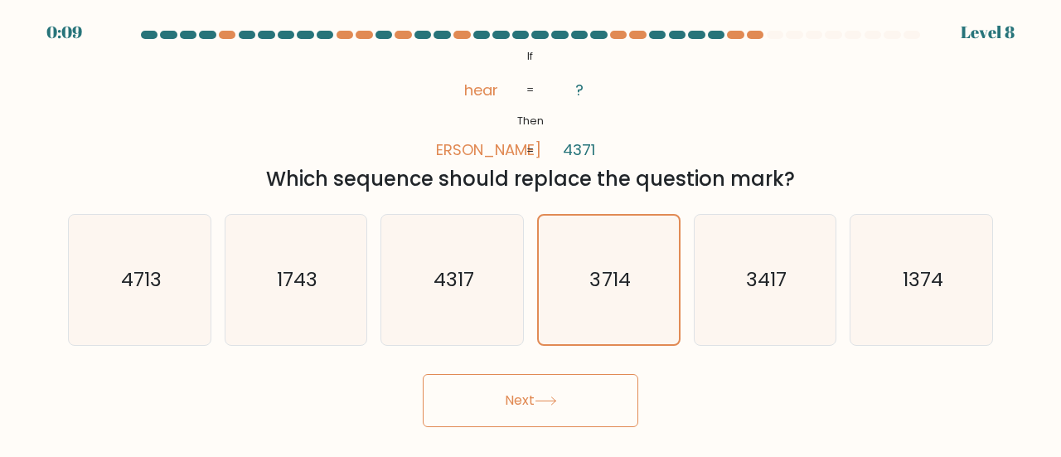
click at [568, 399] on button "Next" at bounding box center [530, 400] width 215 height 53
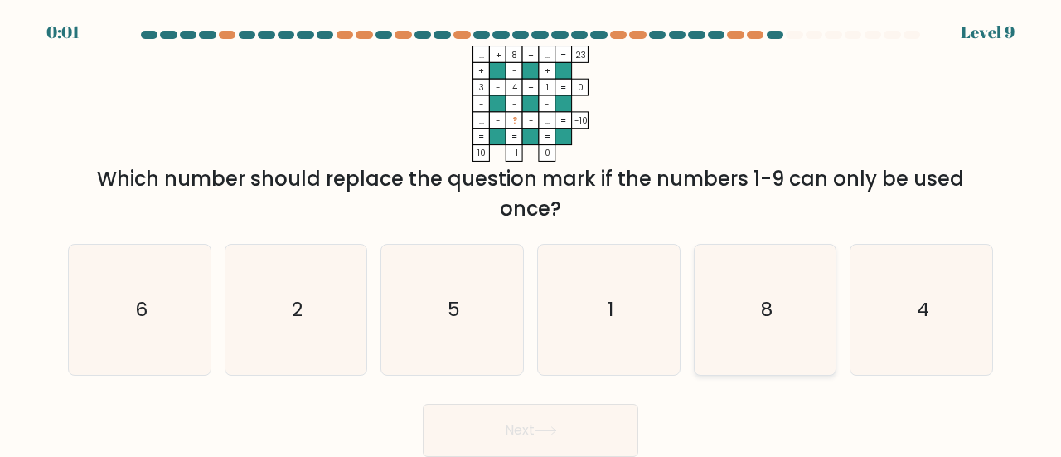
click at [774, 323] on icon "8" at bounding box center [765, 309] width 130 height 130
click at [531, 233] on input "e. 8" at bounding box center [530, 231] width 1 height 4
radio input "true"
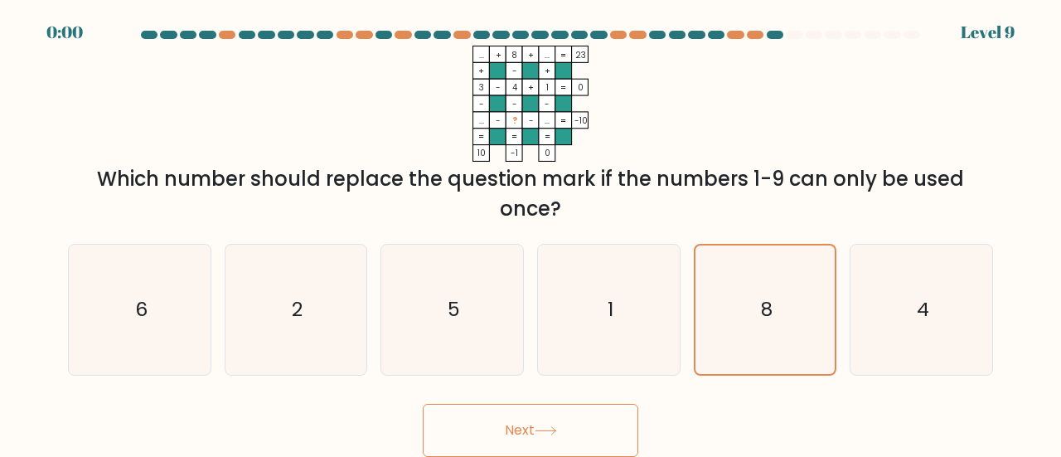
click at [583, 423] on button "Next" at bounding box center [530, 430] width 215 height 53
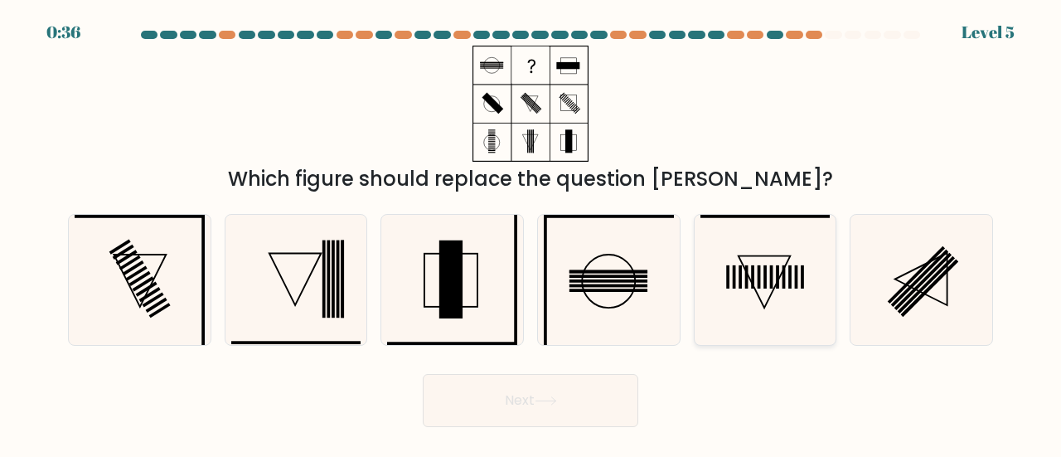
click at [737, 279] on icon at bounding box center [765, 280] width 130 height 130
click at [531, 233] on input "e." at bounding box center [530, 231] width 1 height 4
radio input "true"
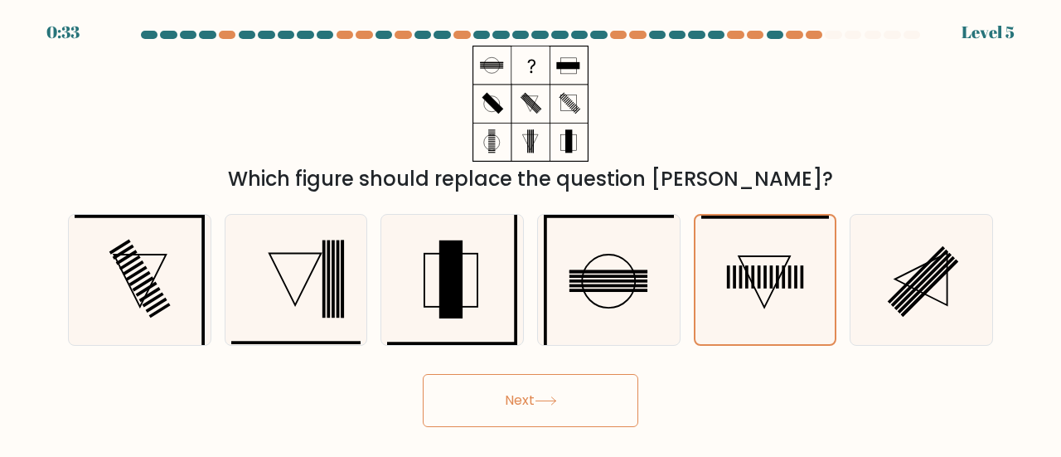
click at [529, 399] on button "Next" at bounding box center [530, 400] width 215 height 53
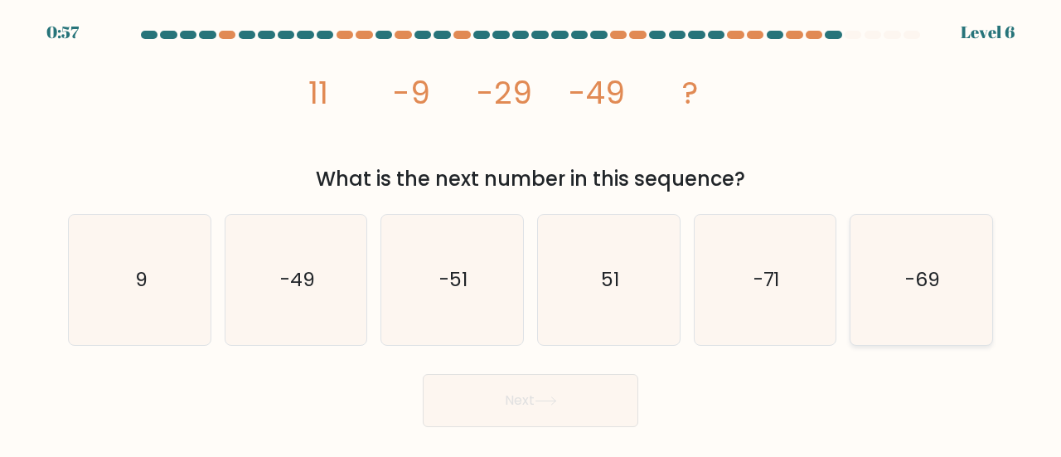
click at [896, 277] on icon "-69" at bounding box center [921, 280] width 130 height 130
click at [531, 233] on input "f. -69" at bounding box center [530, 231] width 1 height 4
radio input "true"
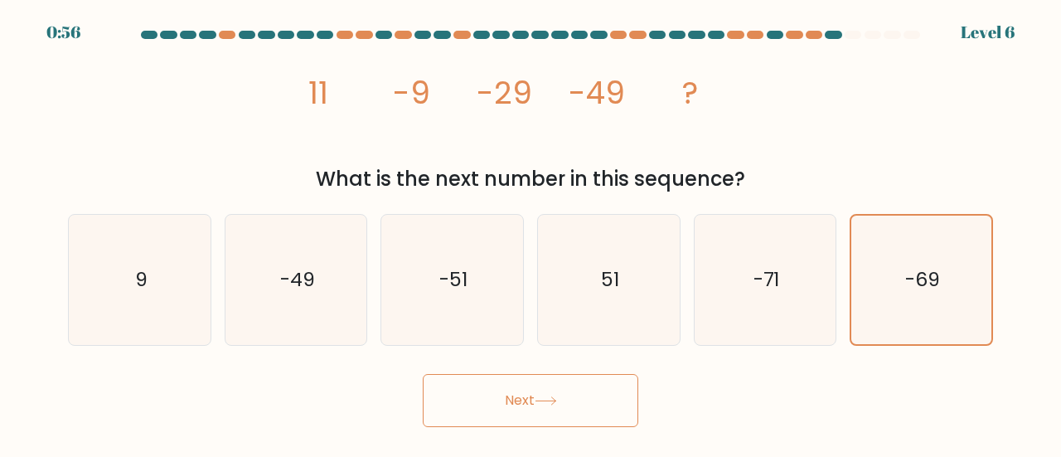
click at [588, 397] on button "Next" at bounding box center [530, 400] width 215 height 53
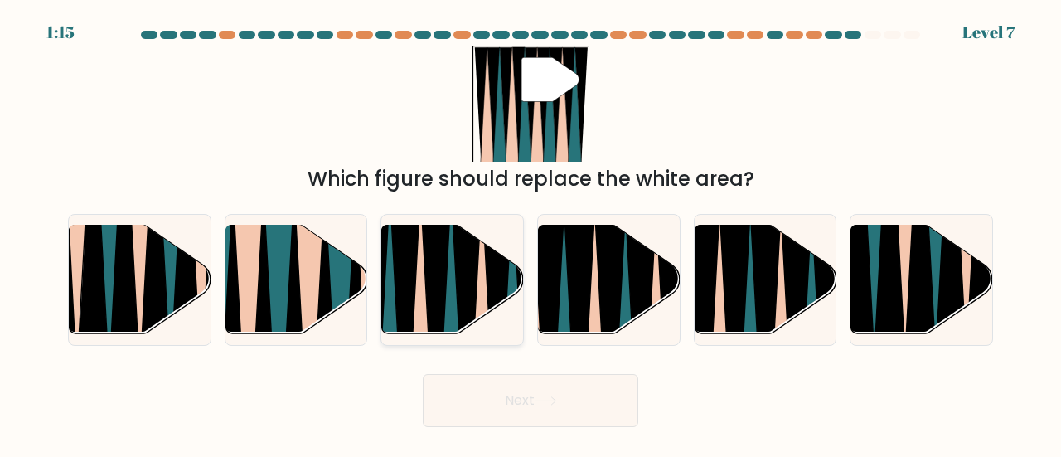
click at [480, 301] on icon at bounding box center [483, 342] width 32 height 283
click at [530, 233] on input "c." at bounding box center [530, 231] width 1 height 4
radio input "true"
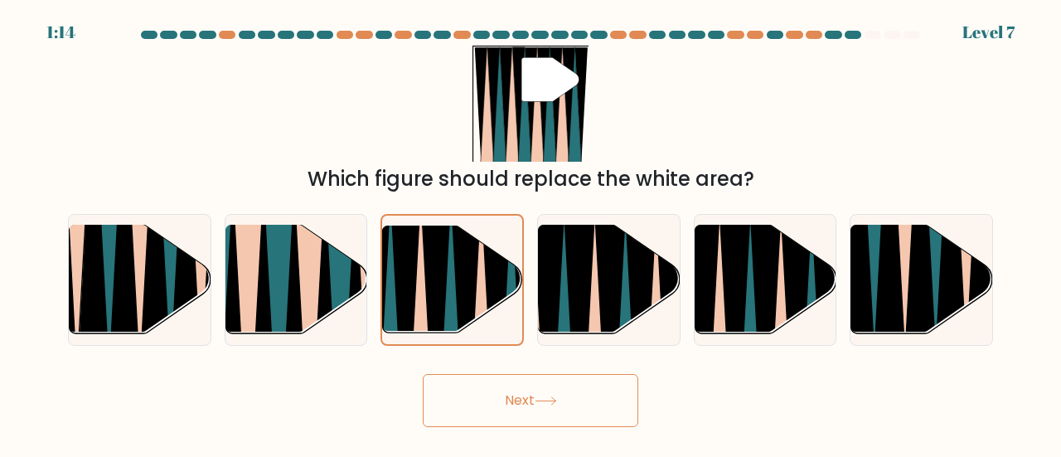
click at [496, 400] on button "Next" at bounding box center [530, 400] width 215 height 53
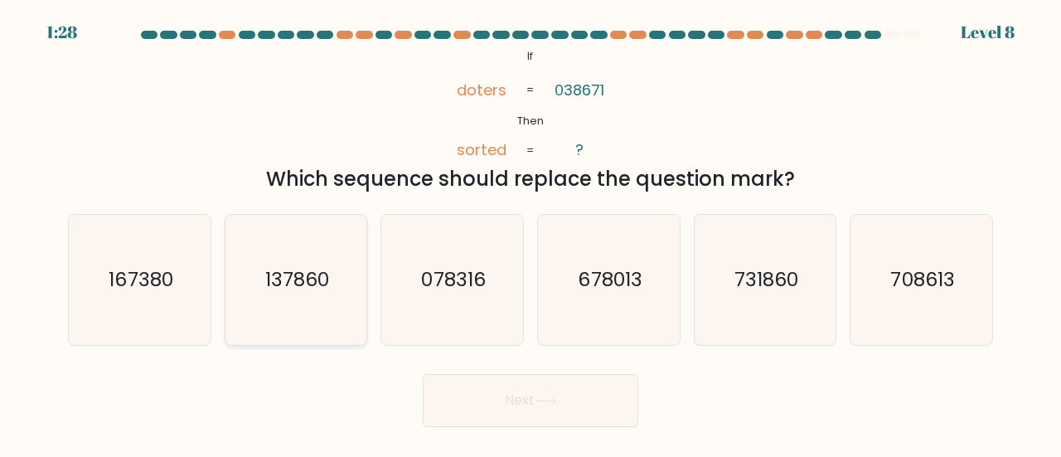
click at [288, 295] on icon "137860" at bounding box center [296, 280] width 130 height 130
click at [530, 233] on input "b. 137860" at bounding box center [530, 231] width 1 height 4
radio input "true"
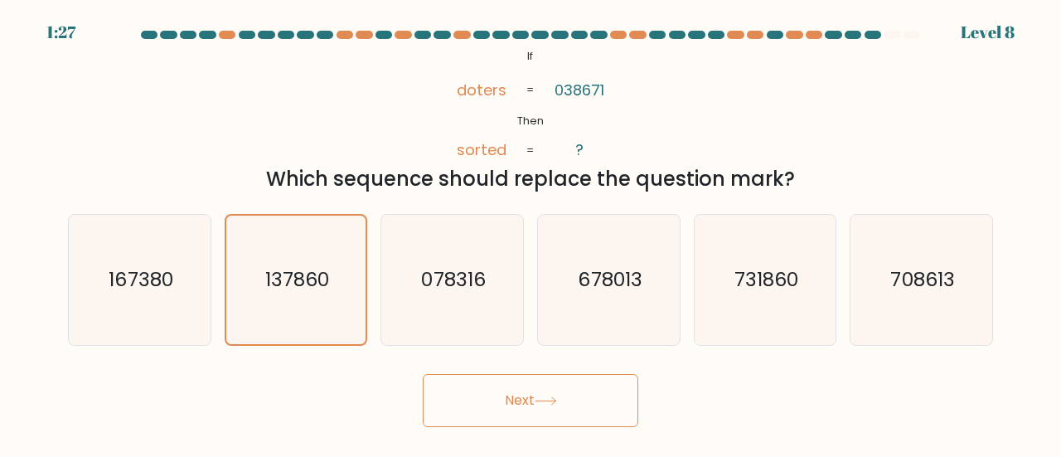
click at [496, 393] on button "Next" at bounding box center [530, 400] width 215 height 53
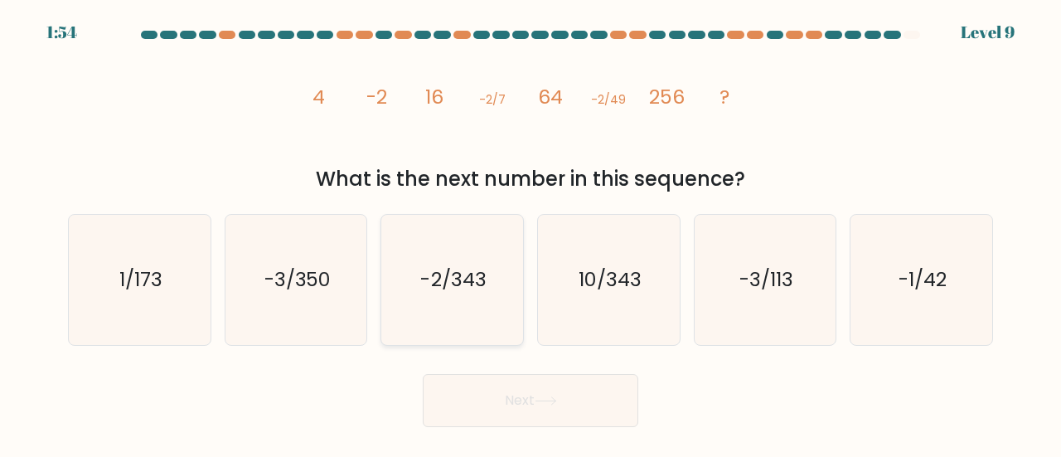
click at [481, 287] on text "-2/343" at bounding box center [453, 278] width 65 height 27
click at [530, 233] on input "c. -2/343" at bounding box center [530, 231] width 1 height 4
radio input "true"
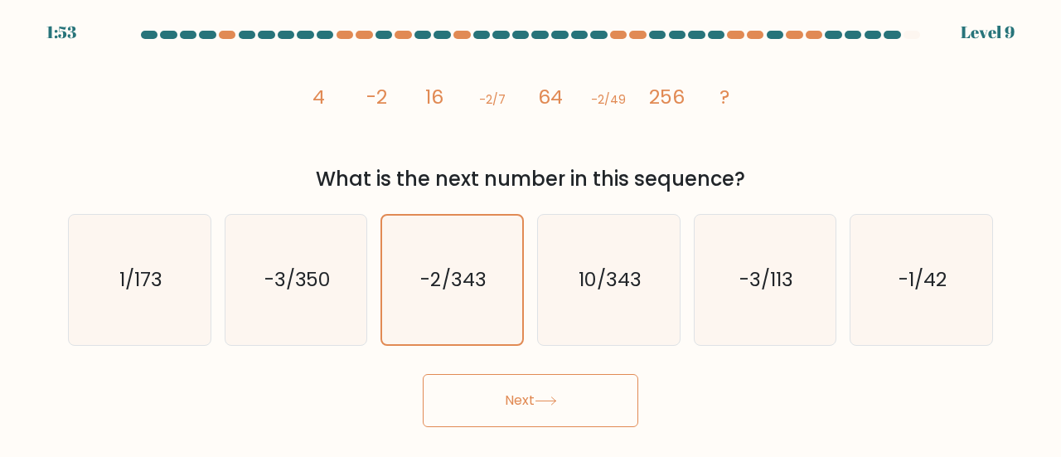
click at [499, 401] on button "Next" at bounding box center [530, 400] width 215 height 53
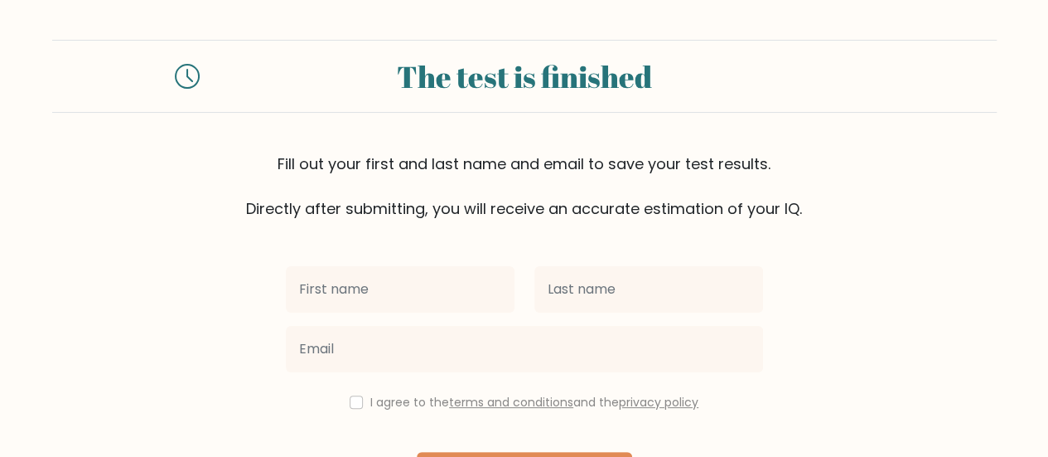
click at [427, 287] on input "text" at bounding box center [400, 289] width 229 height 46
type input "[PERSON_NAME]"
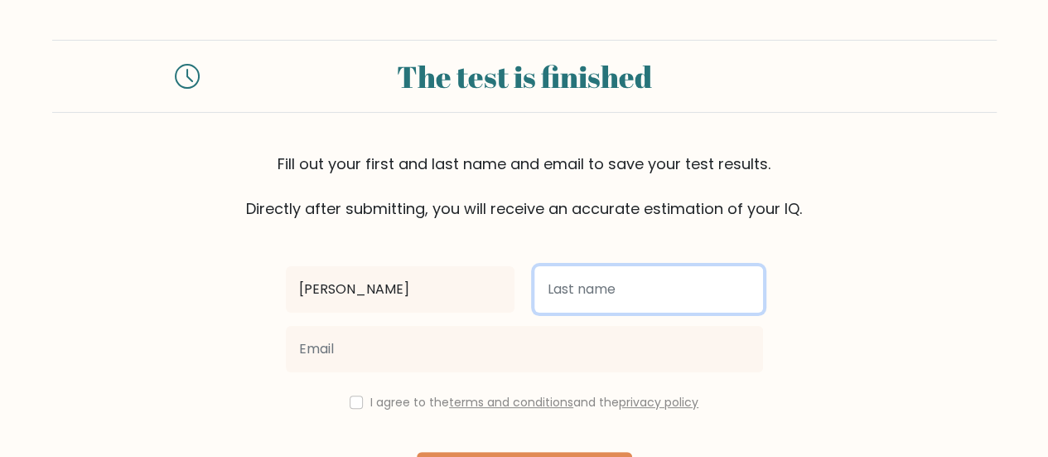
click at [549, 288] on input "text" at bounding box center [648, 289] width 229 height 46
type input "Zate"
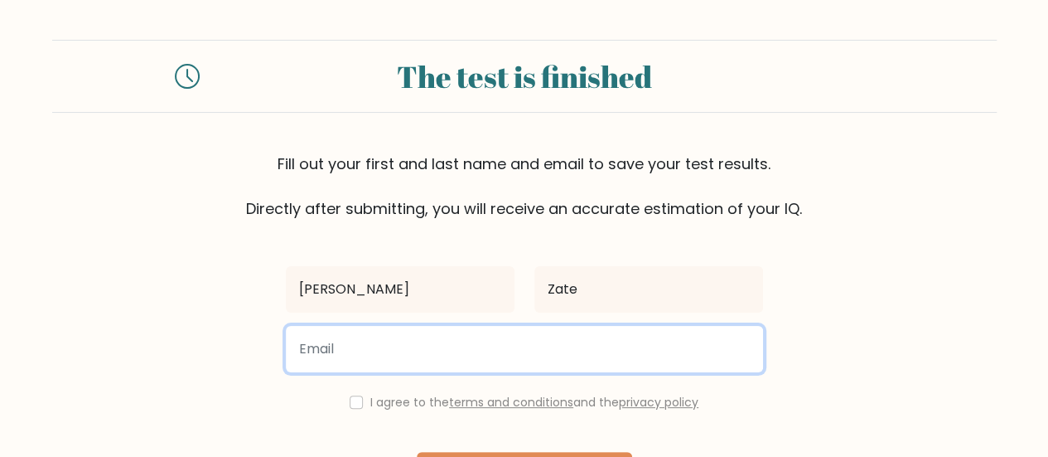
click at [504, 352] on input "email" at bounding box center [524, 349] width 477 height 46
type input "[PERSON_NAME][EMAIL_ADDRESS][DOMAIN_NAME]"
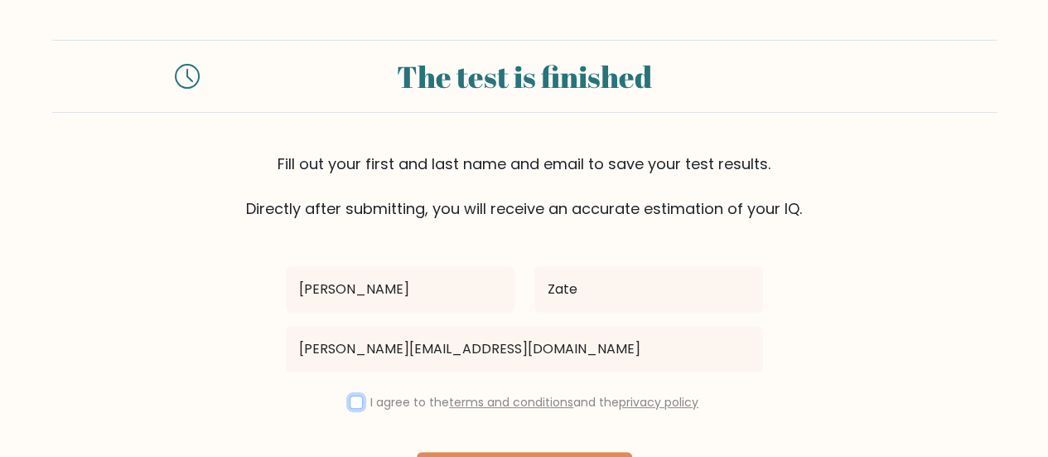
click at [352, 397] on input "checkbox" at bounding box center [356, 401] width 13 height 13
checkbox input "true"
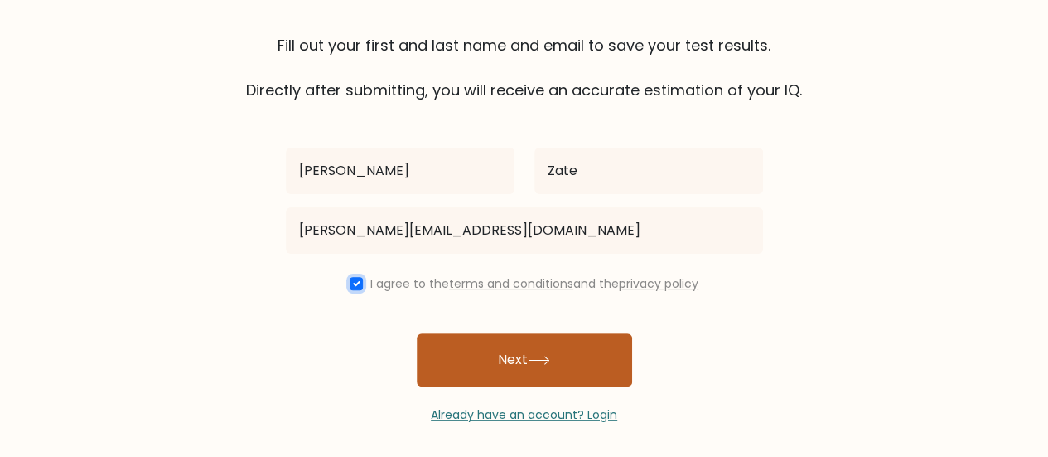
scroll to position [123, 0]
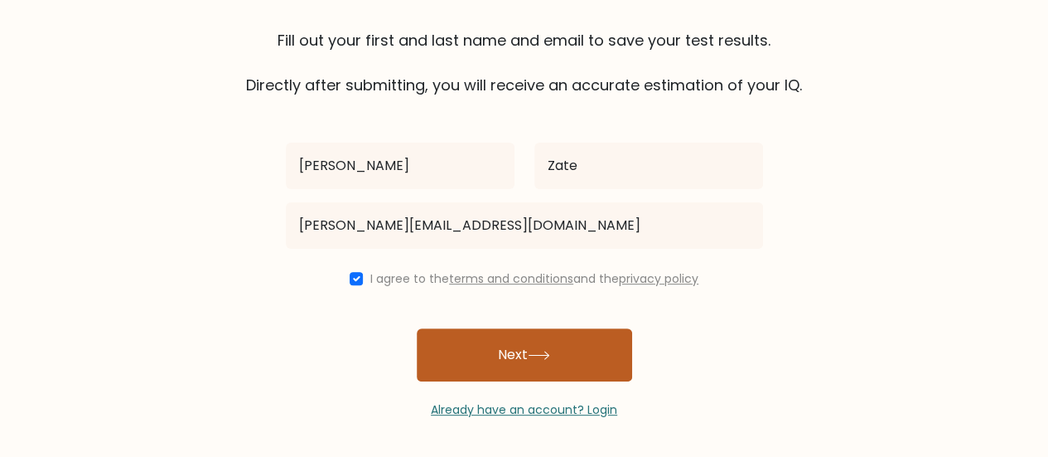
click at [479, 350] on button "Next" at bounding box center [524, 354] width 215 height 53
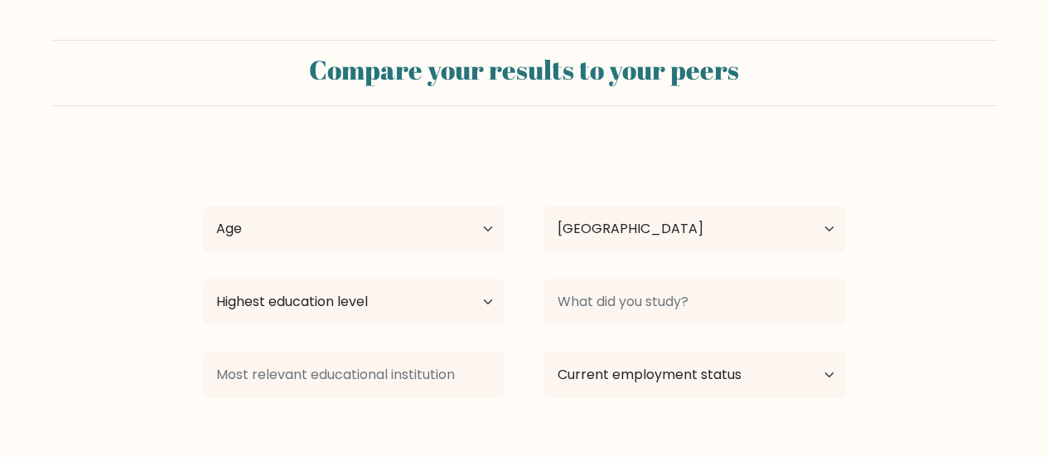
select select "TH"
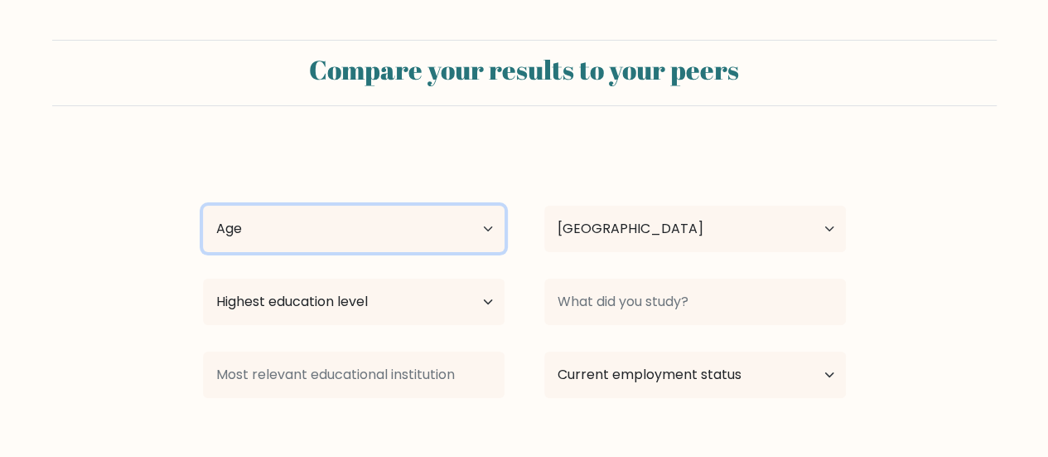
click at [471, 226] on select "Age Under [DEMOGRAPHIC_DATA] [DEMOGRAPHIC_DATA] [DEMOGRAPHIC_DATA] [DEMOGRAPHIC…" at bounding box center [354, 229] width 302 height 46
select select "35_44"
click at [203, 206] on select "Age Under [DEMOGRAPHIC_DATA] [DEMOGRAPHIC_DATA] [DEMOGRAPHIC_DATA] [DEMOGRAPHIC…" at bounding box center [354, 229] width 302 height 46
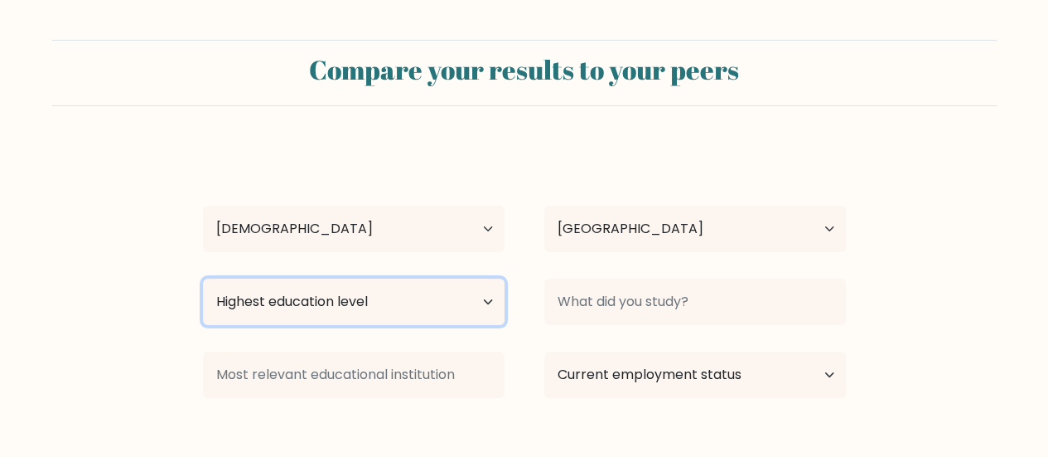
click at [475, 302] on select "Highest education level No schooling Primary Lower Secondary Upper Secondary Oc…" at bounding box center [354, 301] width 302 height 46
select select "bachelors_degree"
click at [203, 278] on select "Highest education level No schooling Primary Lower Secondary Upper Secondary Oc…" at bounding box center [354, 301] width 302 height 46
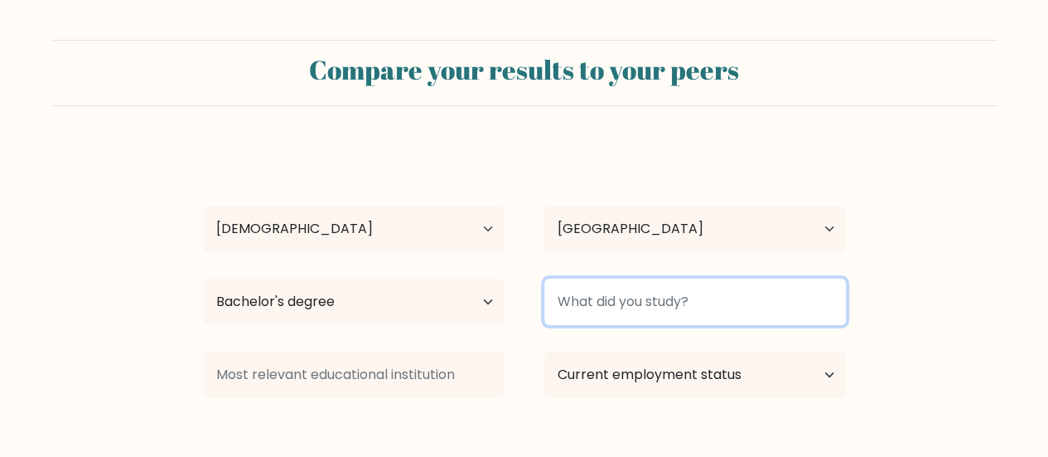
click at [602, 309] on input at bounding box center [695, 301] width 302 height 46
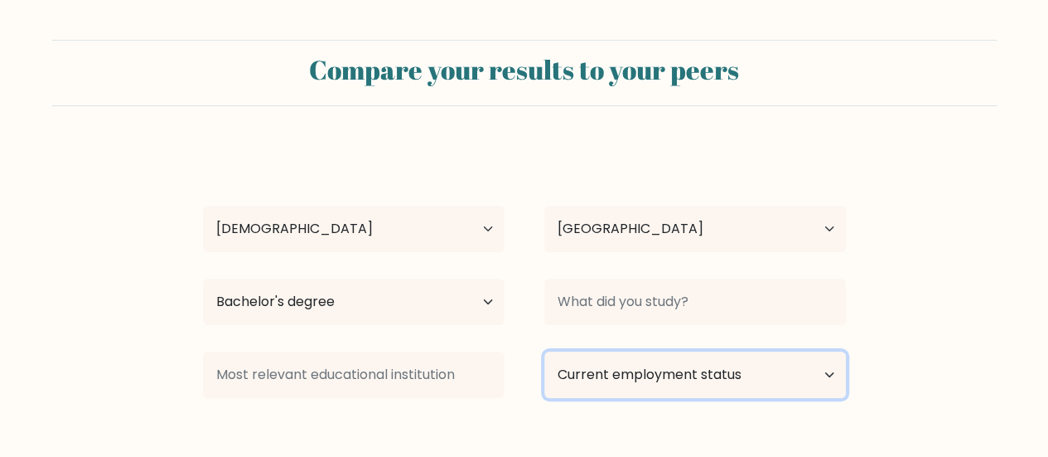
click at [670, 378] on select "Current employment status Employed Student Retired Other / prefer not to answer" at bounding box center [695, 374] width 302 height 46
select select "employed"
click at [544, 351] on select "Current employment status Employed Student Retired Other / prefer not to answer" at bounding box center [695, 374] width 302 height 46
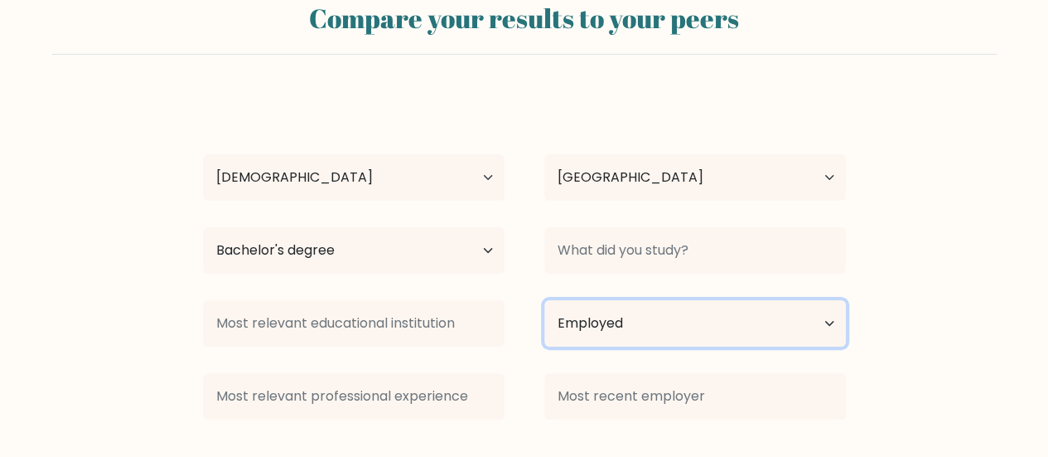
scroll to position [83, 0]
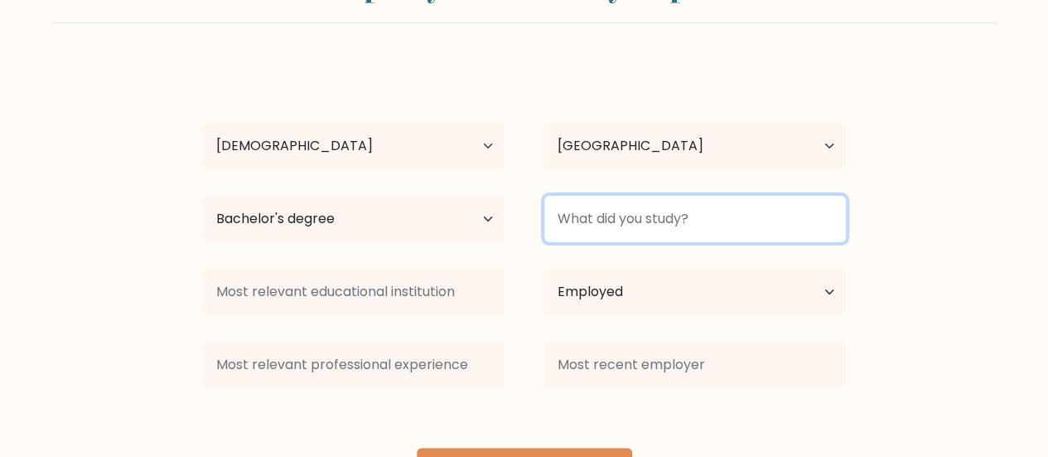
click at [588, 213] on input at bounding box center [695, 219] width 302 height 46
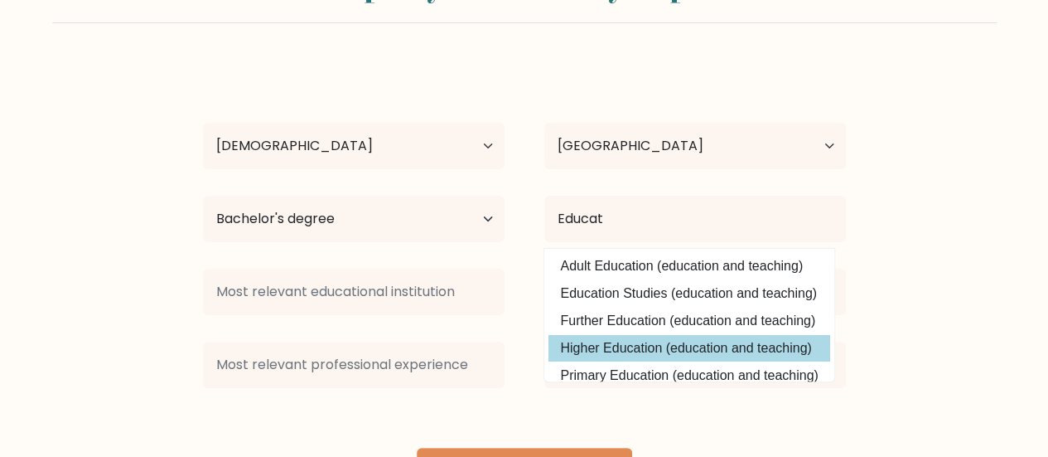
click at [661, 346] on option "Higher Education (education and teaching)" at bounding box center [690, 348] width 282 height 27
type input "Higher Education"
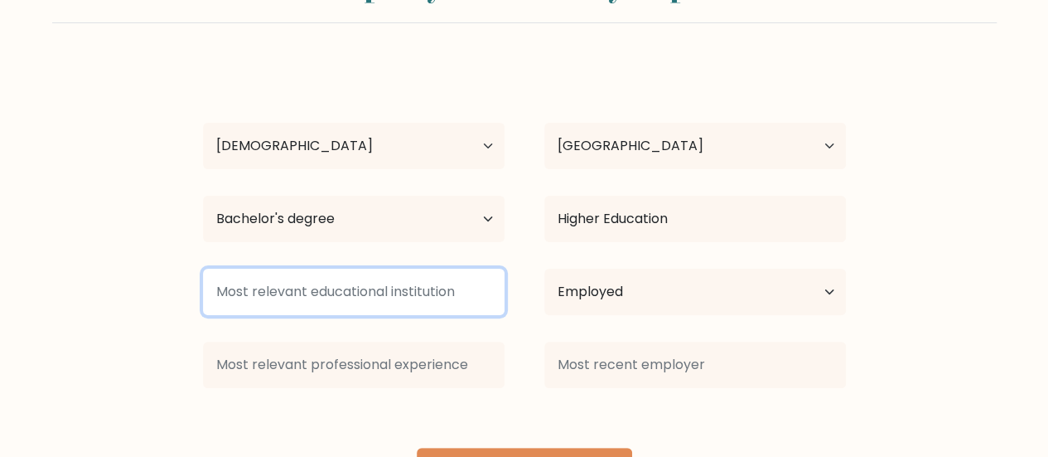
click at [396, 304] on input at bounding box center [354, 291] width 302 height 46
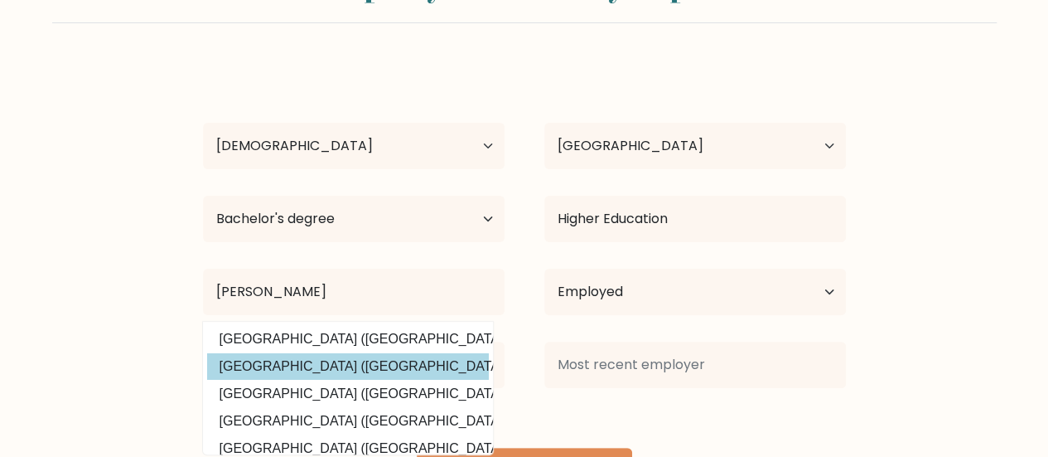
click at [368, 365] on div "Victor Michael Zate Age Under 18 years old 18-24 years old 25-34 years old 35-4…" at bounding box center [524, 282] width 663 height 438
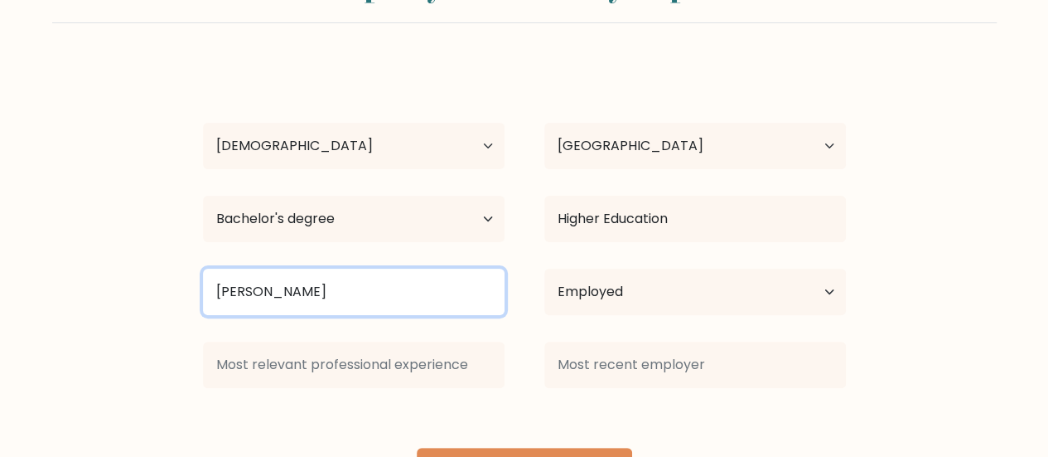
click at [340, 300] on input "Minda" at bounding box center [354, 291] width 302 height 46
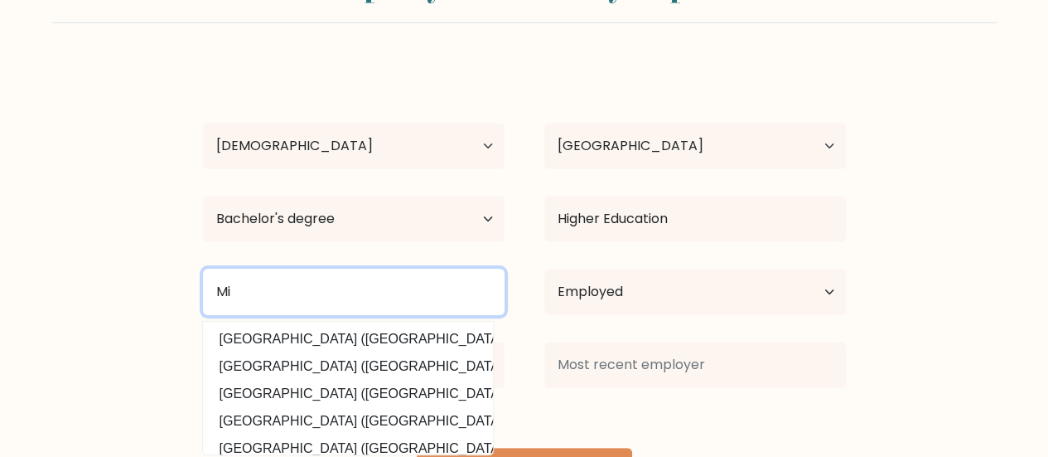
type input "M"
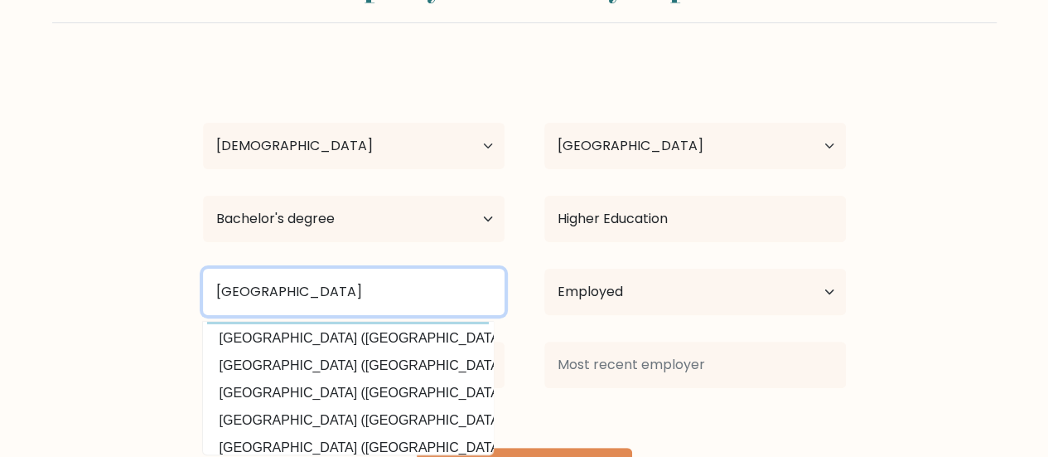
scroll to position [0, 0]
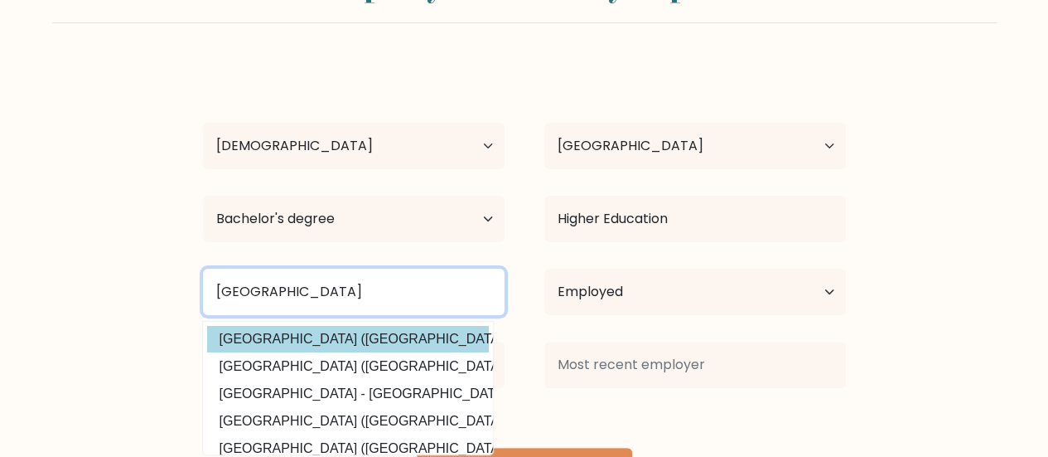
type input "[GEOGRAPHIC_DATA]"
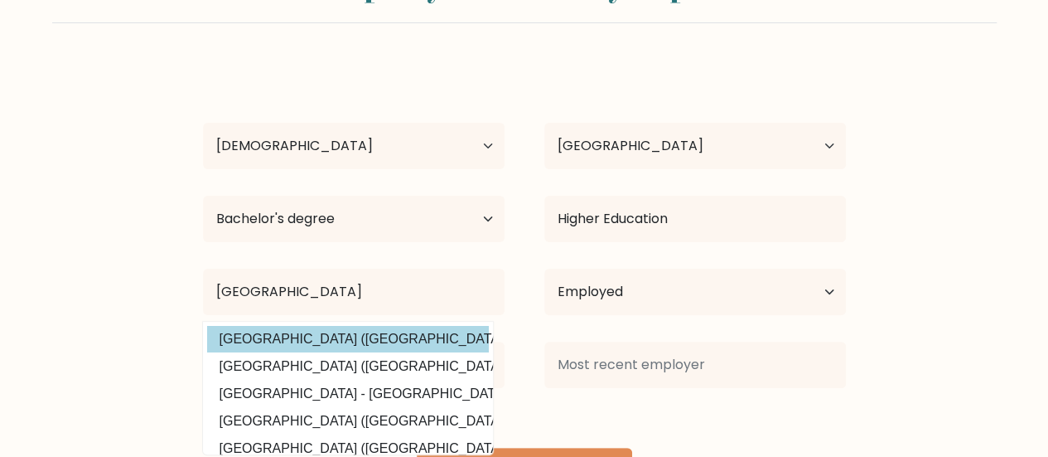
click at [422, 342] on option "Mindanao State University (Philippines)" at bounding box center [348, 339] width 282 height 27
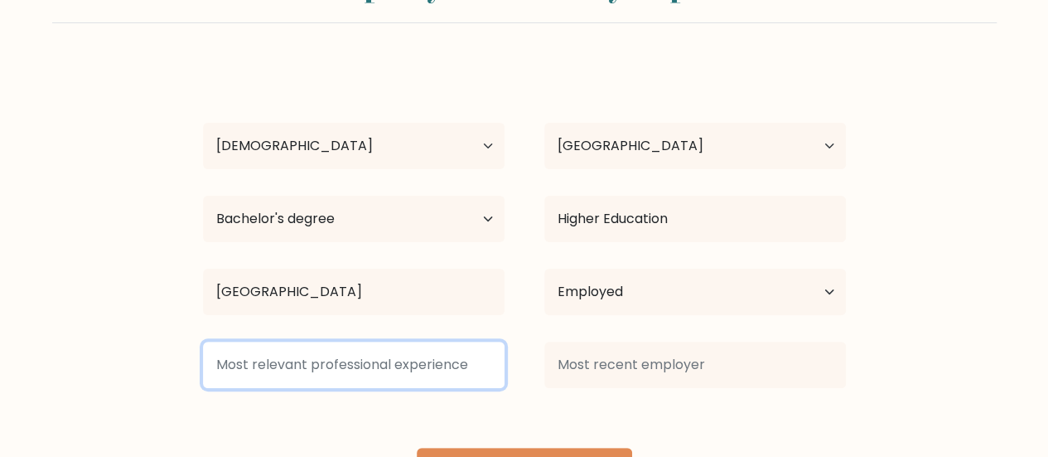
click at [412, 375] on input at bounding box center [354, 364] width 302 height 46
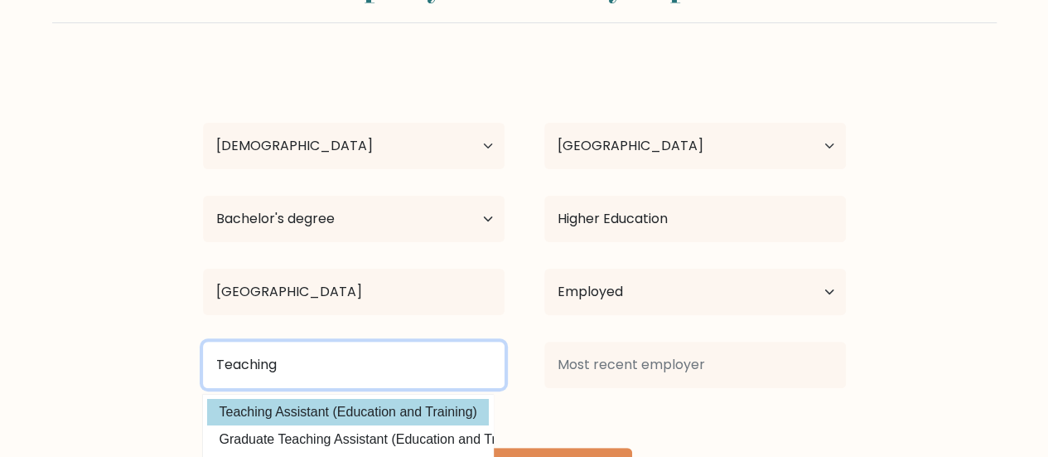
scroll to position [171, 0]
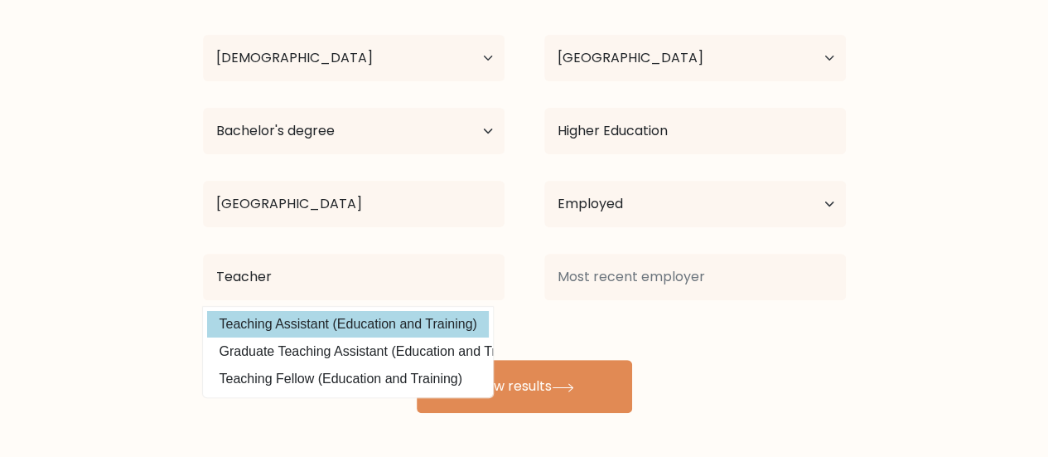
click at [350, 323] on option "Teaching Assistant (Education and Training)" at bounding box center [348, 324] width 282 height 27
type input "Teaching Assistant"
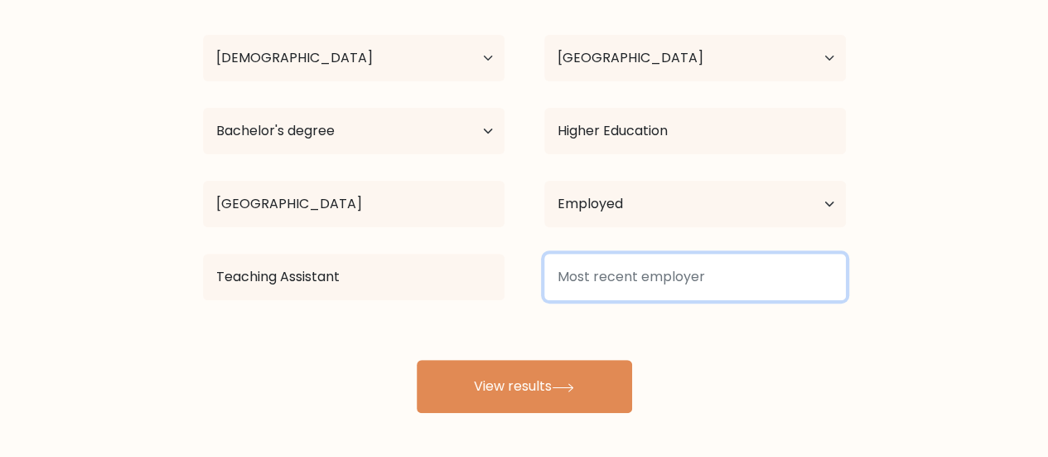
click at [605, 287] on input at bounding box center [695, 277] width 302 height 46
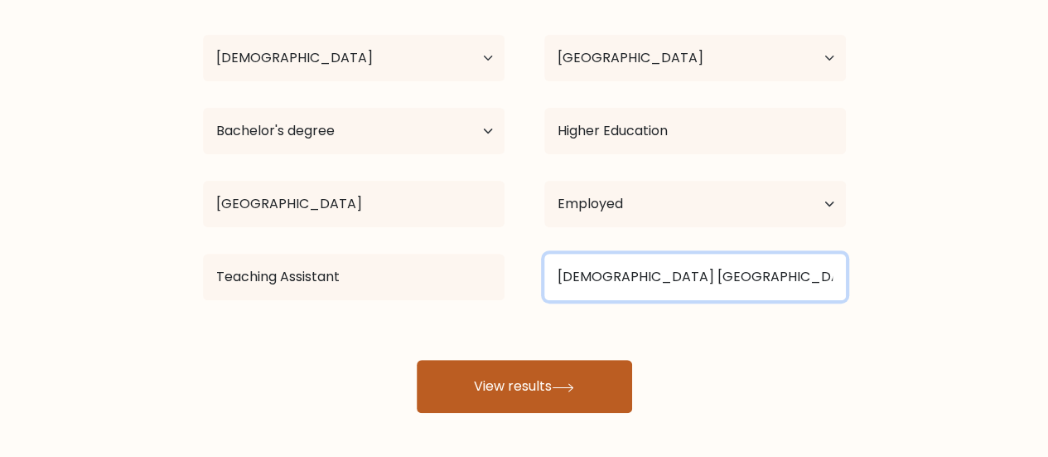
type input "Adventist Ekamai School"
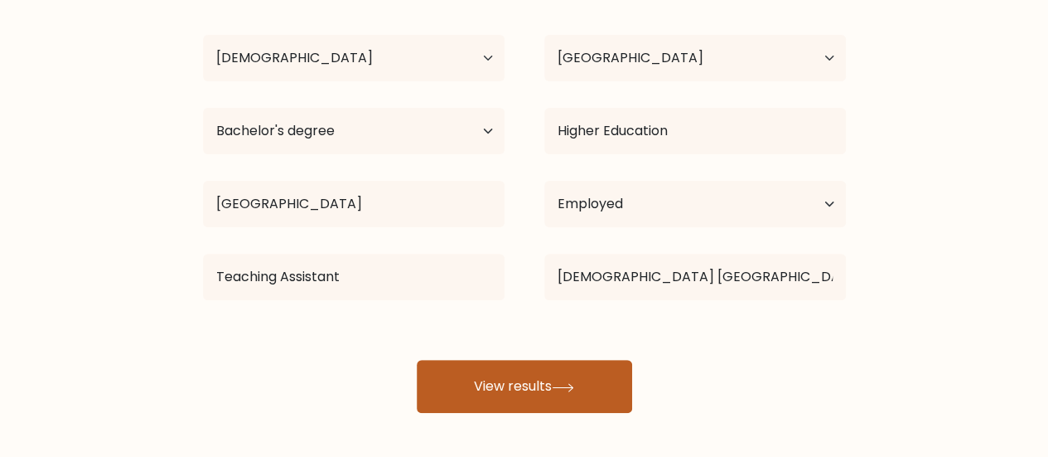
click at [570, 376] on button "View results" at bounding box center [524, 386] width 215 height 53
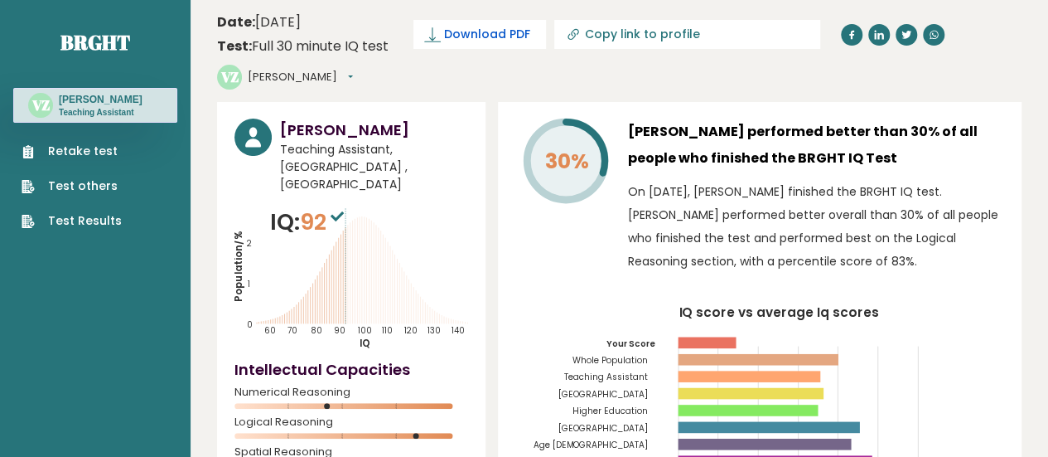
click at [493, 41] on span "Download PDF" at bounding box center [487, 34] width 86 height 17
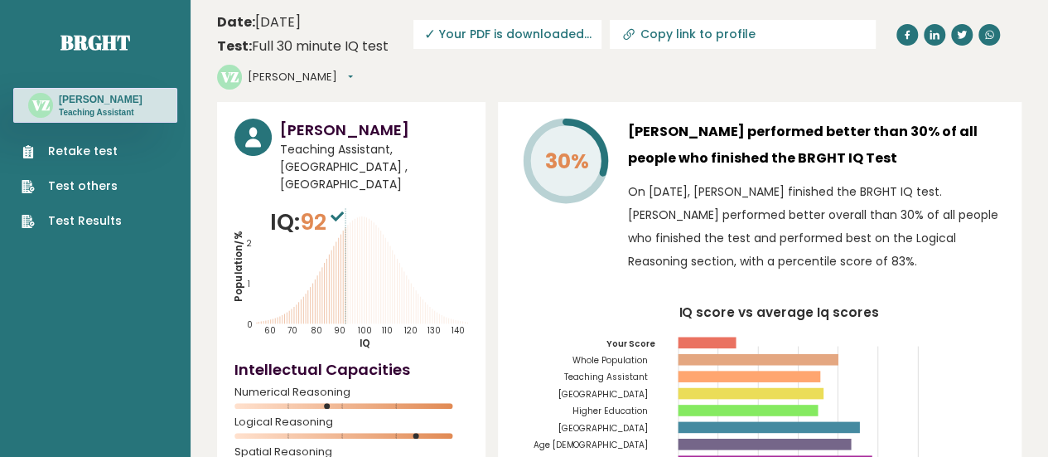
click at [681, 70] on header "Date: [DATE] Test: Full 30 minute IQ test Download PDF Downloading... Downloadi…" at bounding box center [619, 50] width 805 height 85
click at [686, 35] on input "Copy link to profile" at bounding box center [753, 33] width 225 height 13
type input "[URL][DOMAIN_NAME][PERSON_NAME]"
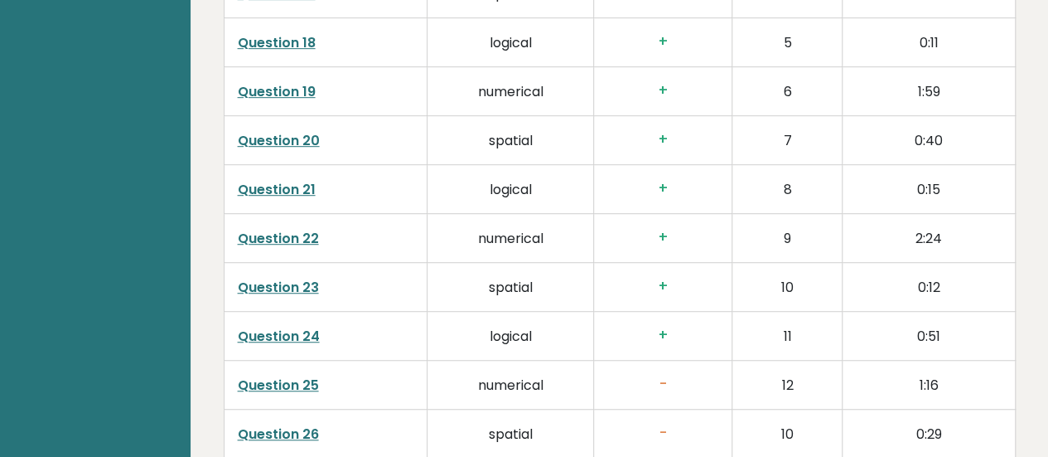
scroll to position [3518, 0]
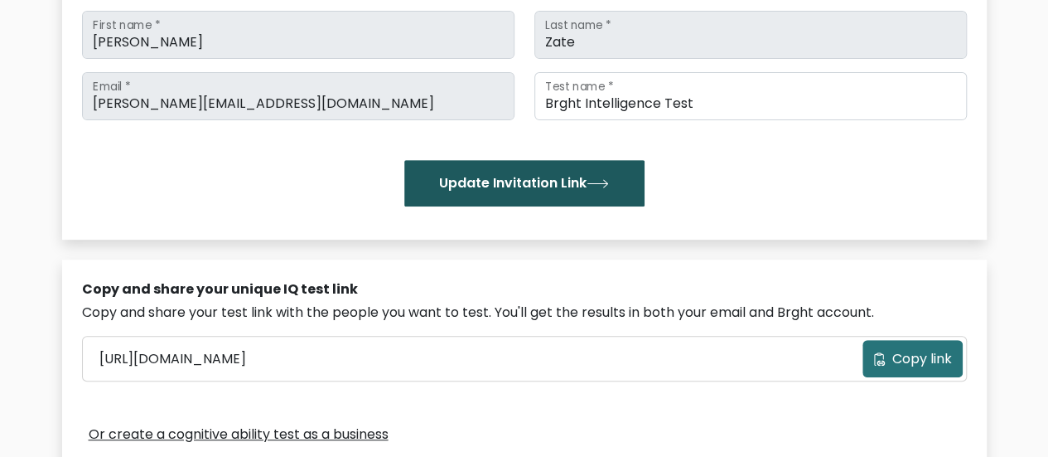
scroll to position [259, 0]
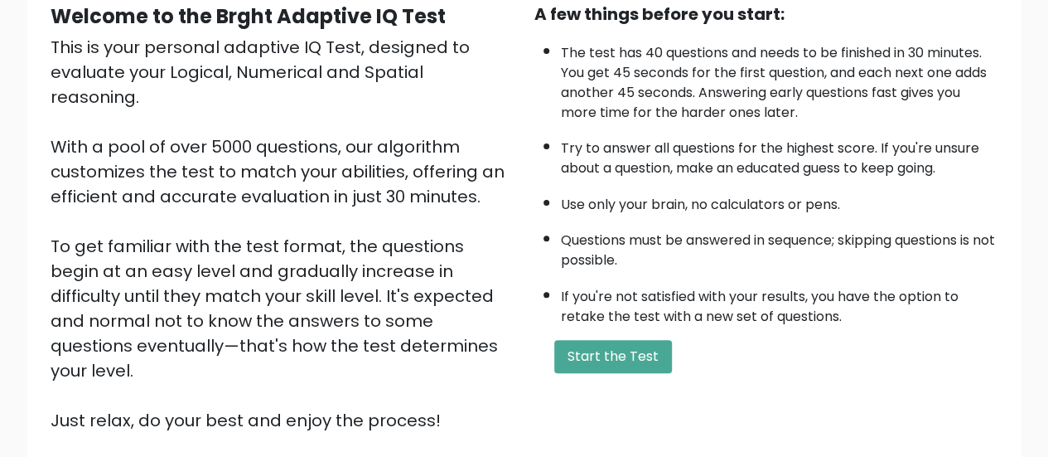
scroll to position [53, 0]
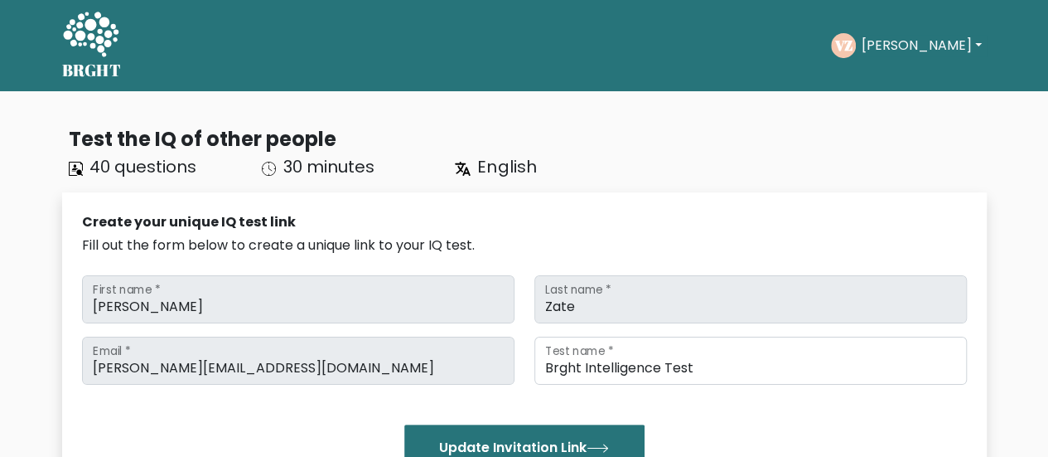
click at [976, 46] on button "[PERSON_NAME]" at bounding box center [921, 46] width 130 height 22
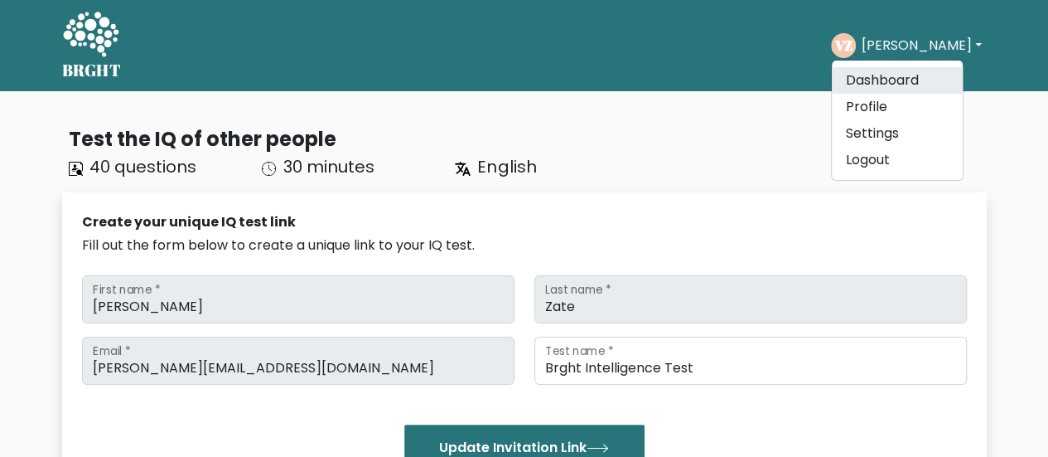
click at [911, 83] on link "Dashboard" at bounding box center [897, 80] width 131 height 27
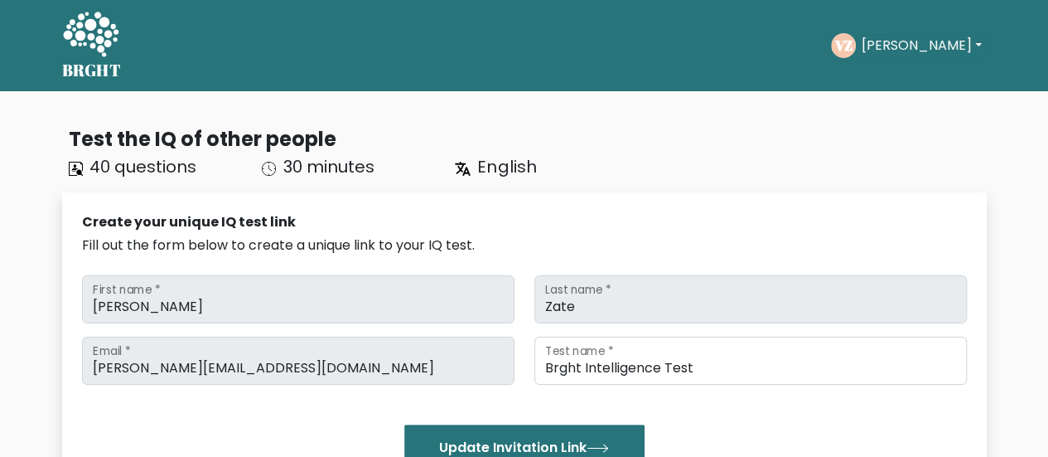
click at [957, 37] on button "[PERSON_NAME]" at bounding box center [921, 46] width 130 height 22
click at [956, 39] on button "[PERSON_NAME]" at bounding box center [921, 46] width 130 height 22
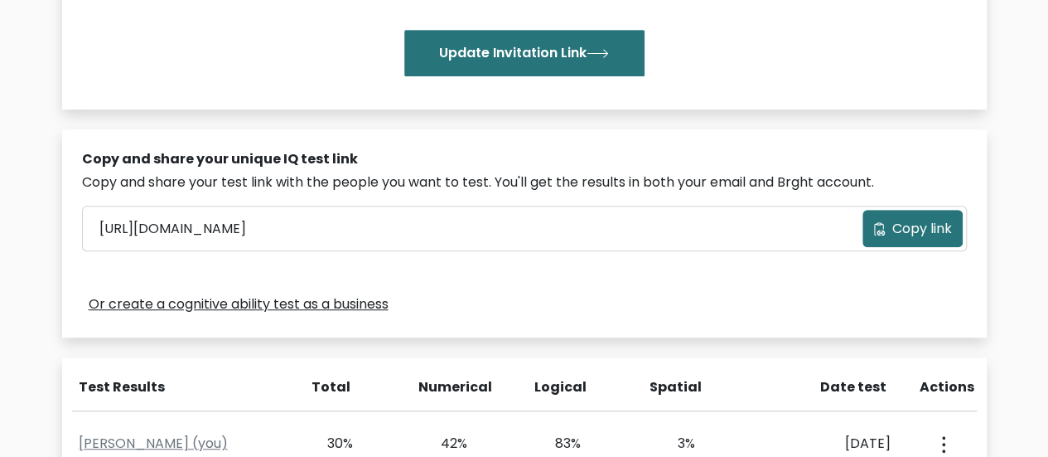
scroll to position [497, 0]
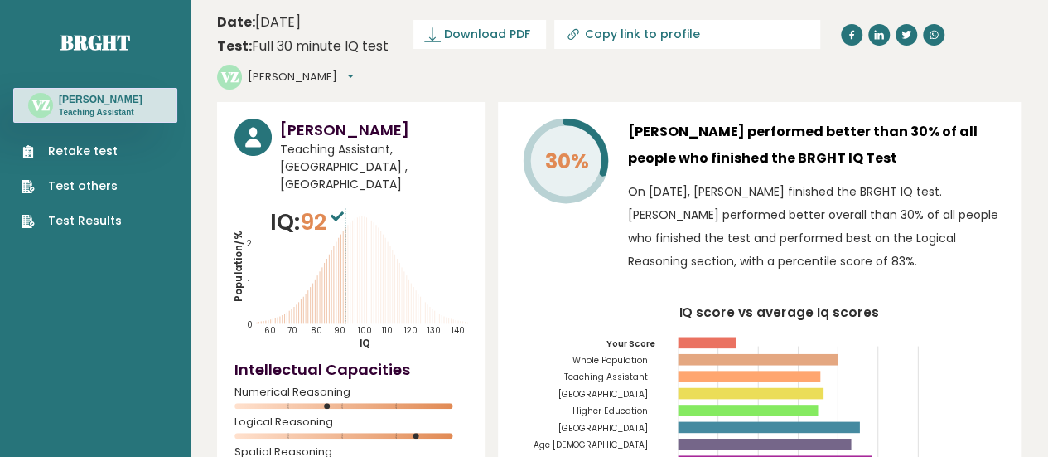
click at [651, 37] on input "Copy link to profile" at bounding box center [697, 33] width 225 height 13
type input "https://brght.org/profile/victor-michael-zate/?utm_source=share&utm_medium=copy…"
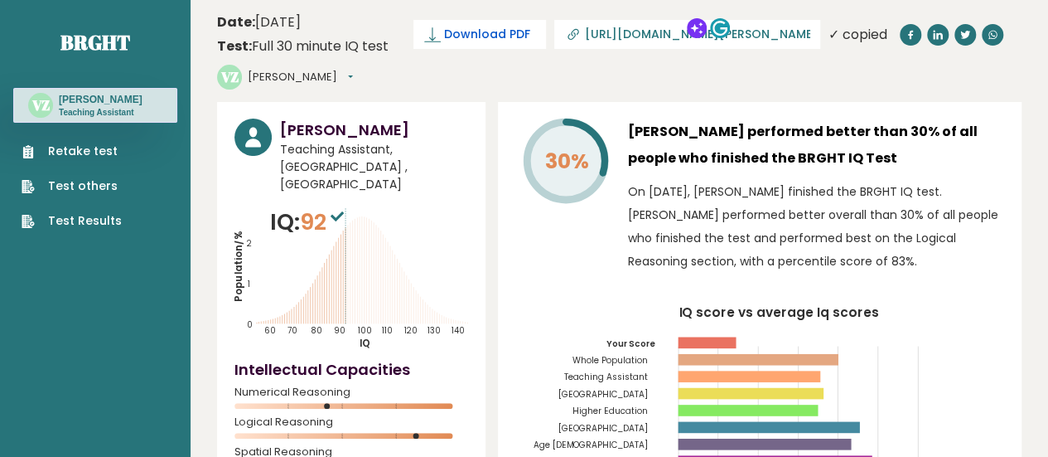
click at [509, 33] on span "Download PDF" at bounding box center [487, 34] width 86 height 17
